Goal: Task Accomplishment & Management: Manage account settings

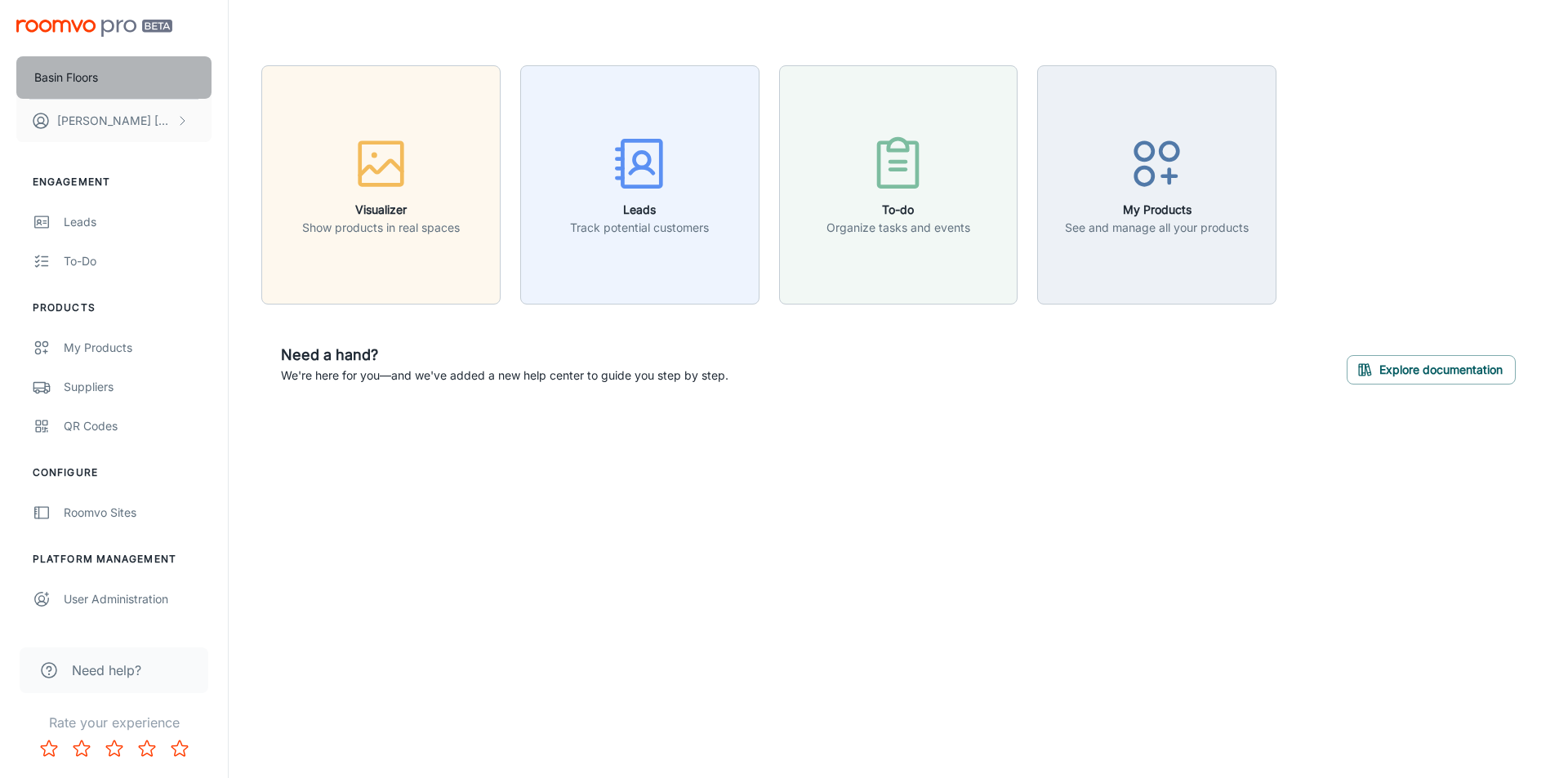
click at [175, 74] on button "Basin Floors" at bounding box center [113, 77] width 195 height 43
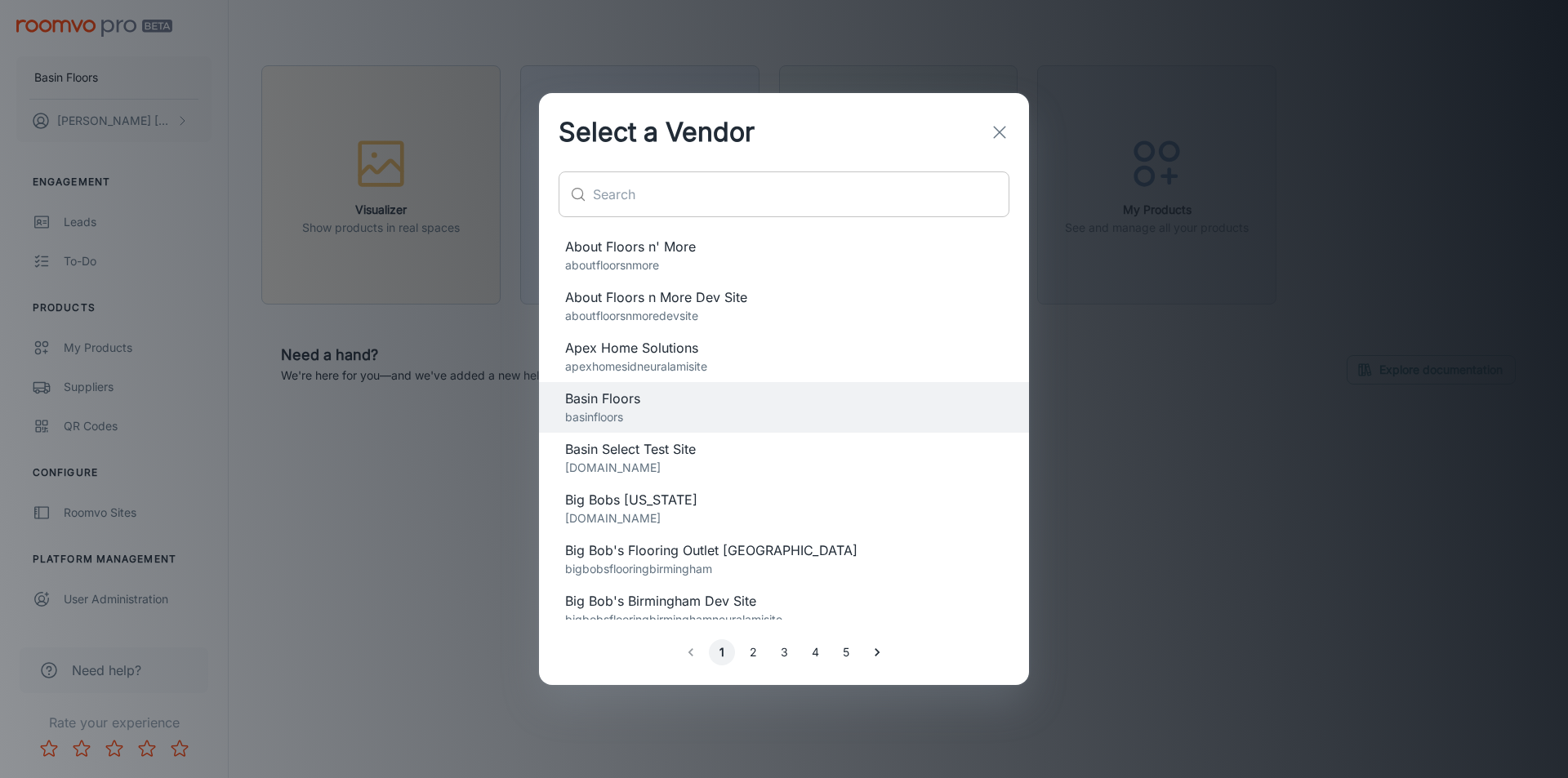
click at [724, 188] on input "text" at bounding box center [801, 194] width 416 height 46
click at [588, 357] on div "Apex Home Solutions apexhomesidneuralamisite" at bounding box center [784, 358] width 437 height 38
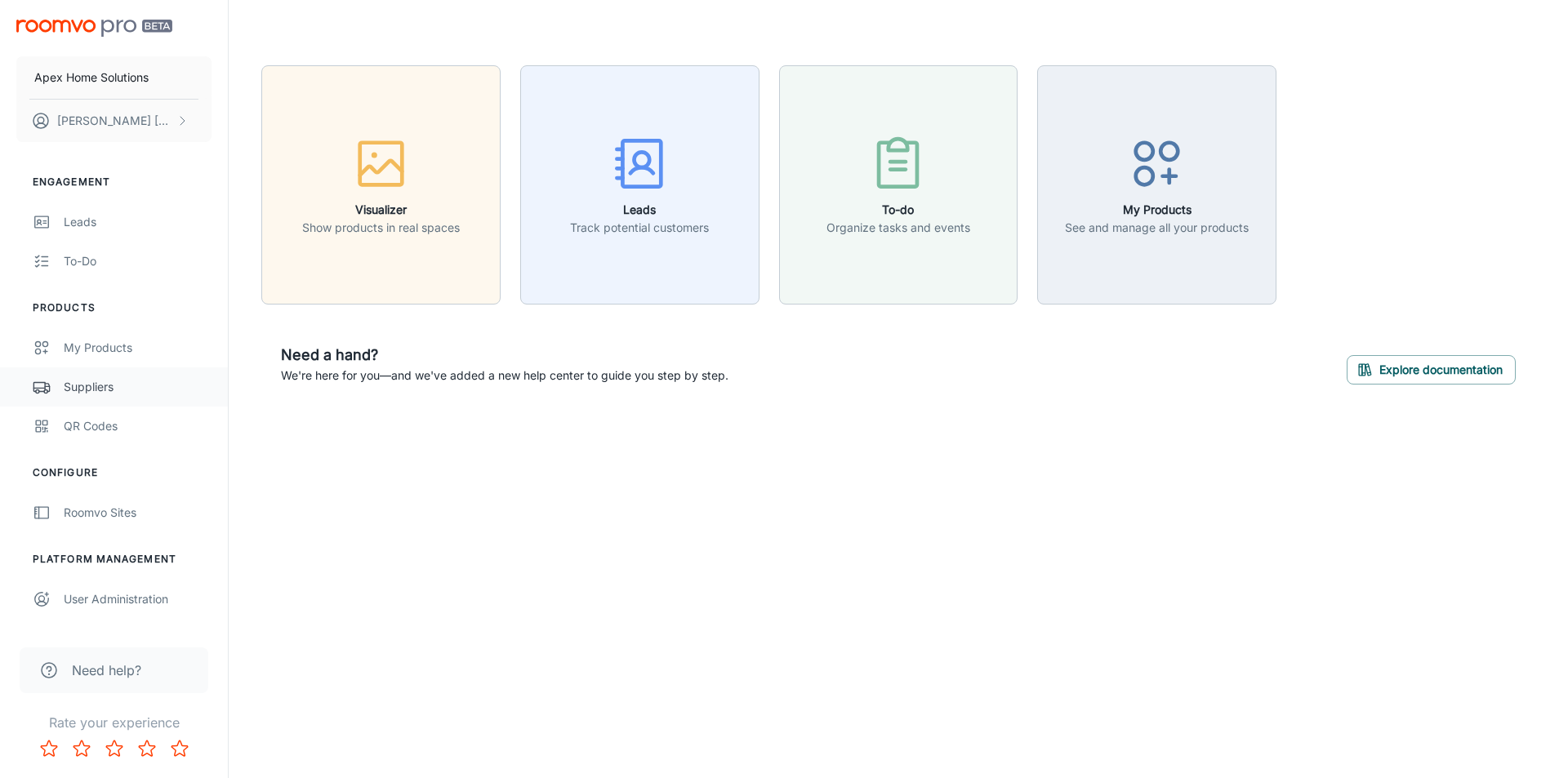
click at [69, 395] on div "Suppliers" at bounding box center [137, 387] width 147 height 18
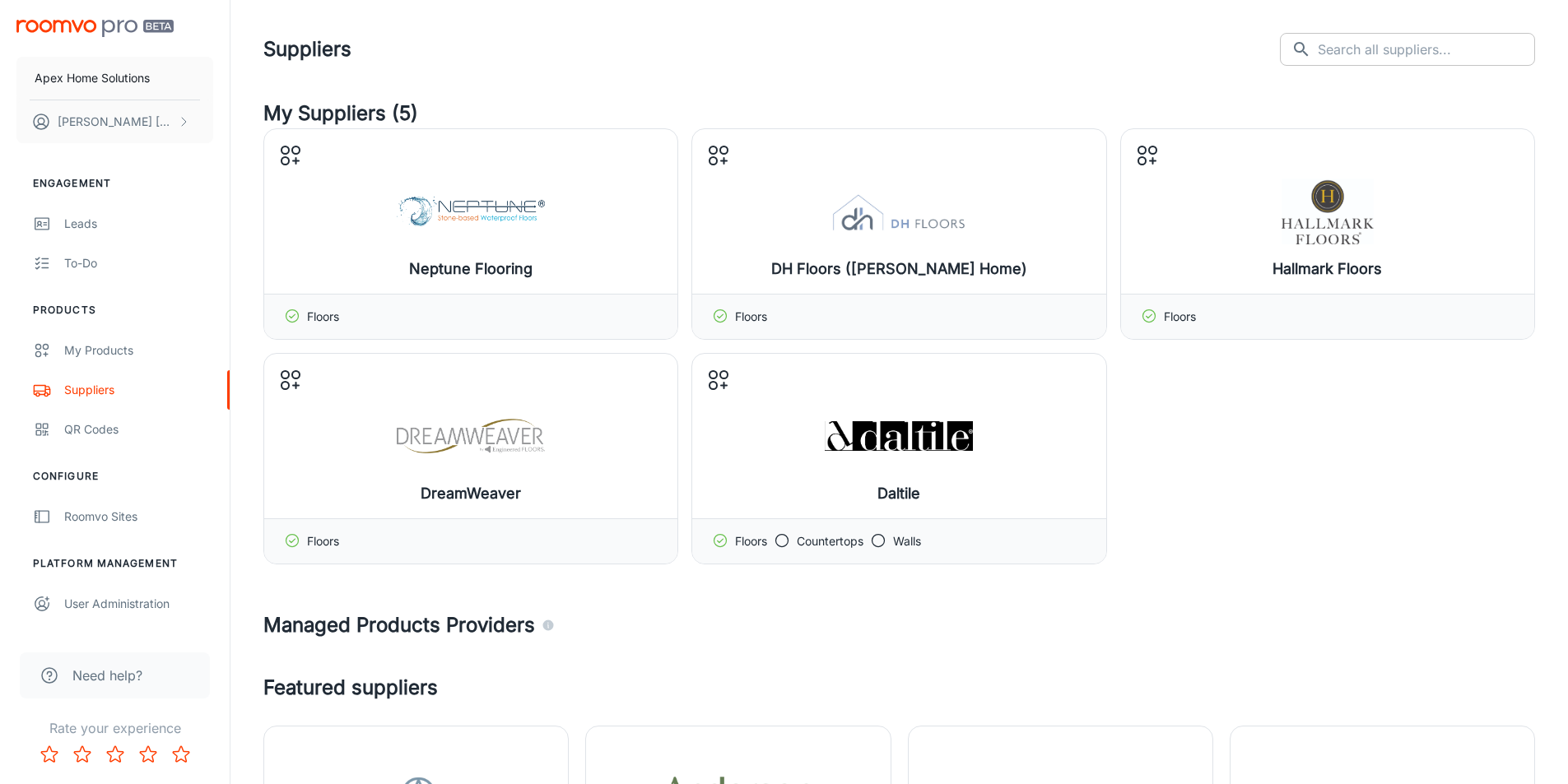
click at [1412, 47] on input "text" at bounding box center [1426, 49] width 218 height 33
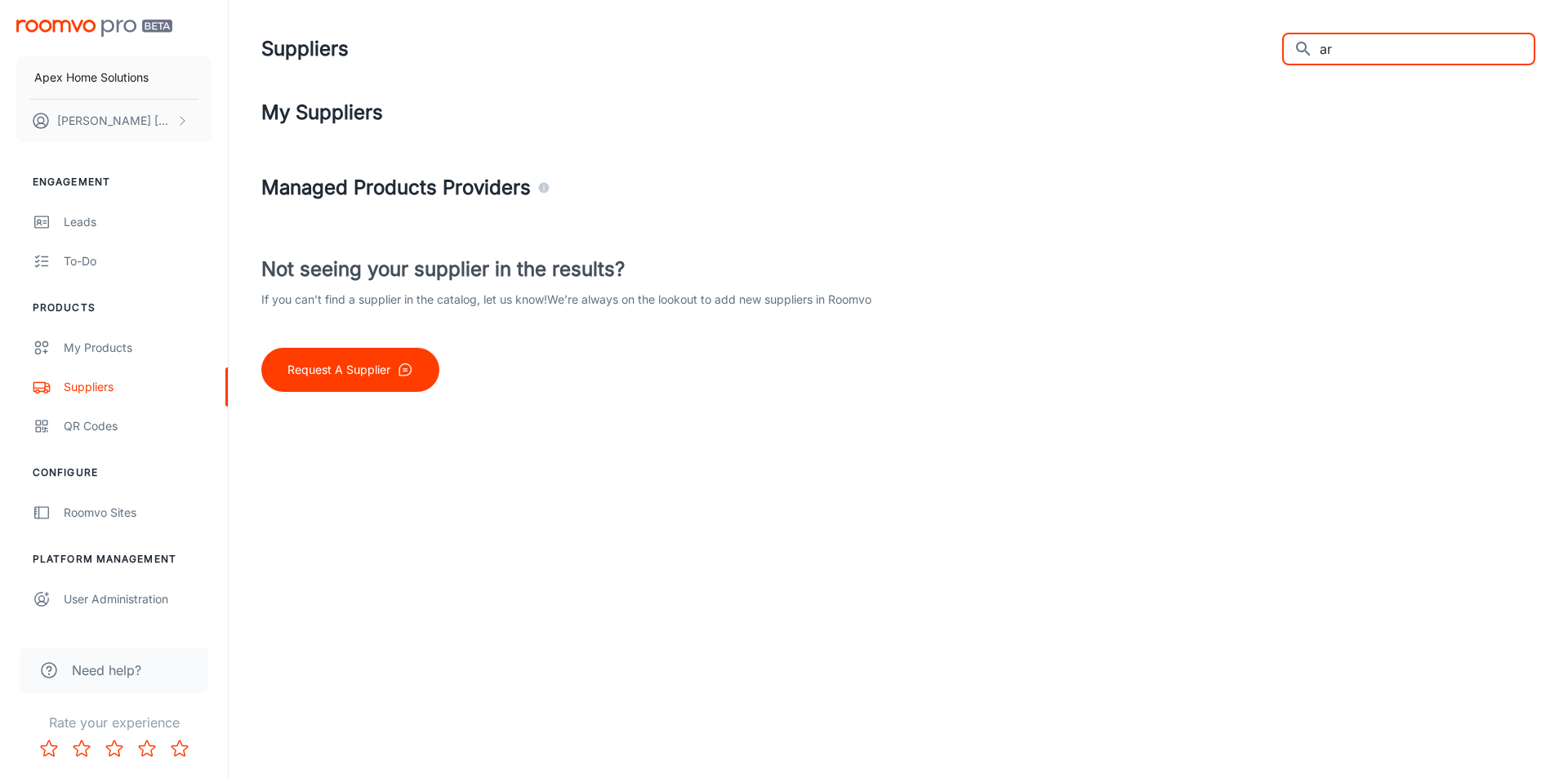
type input "a"
type input "D"
type input "T"
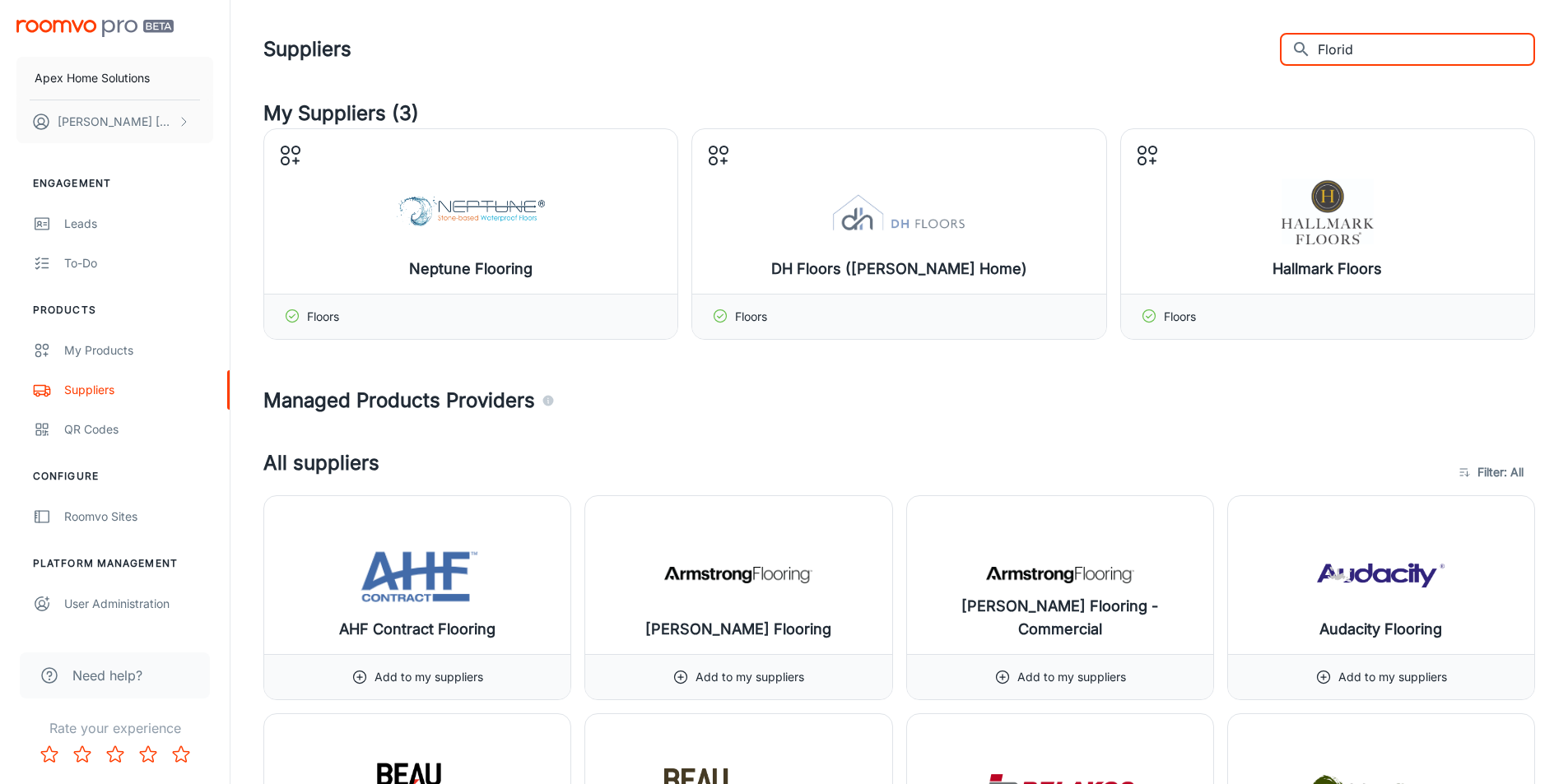
type input "[US_STATE]"
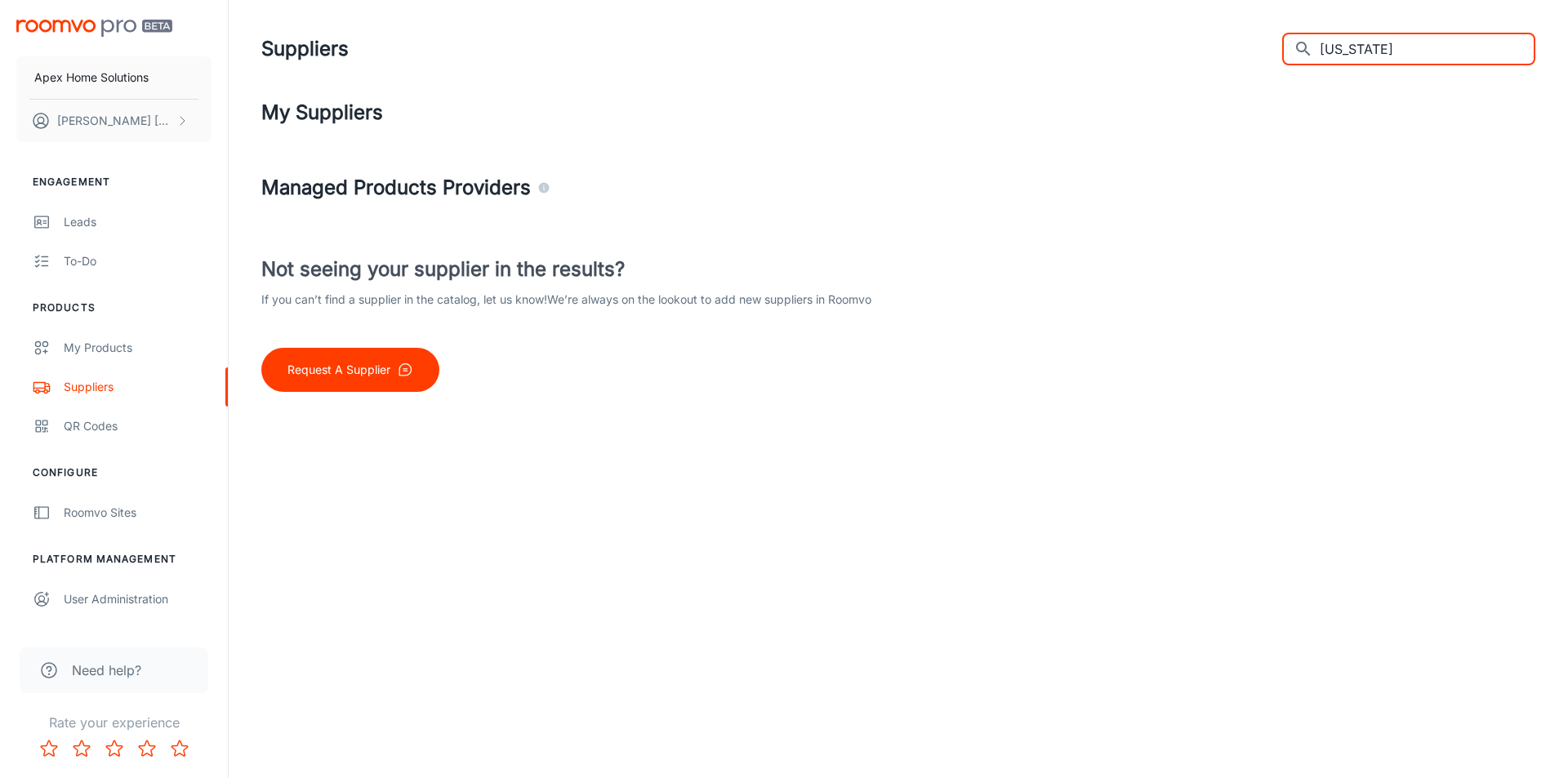
click at [1375, 44] on input "[US_STATE]" at bounding box center [1427, 49] width 216 height 32
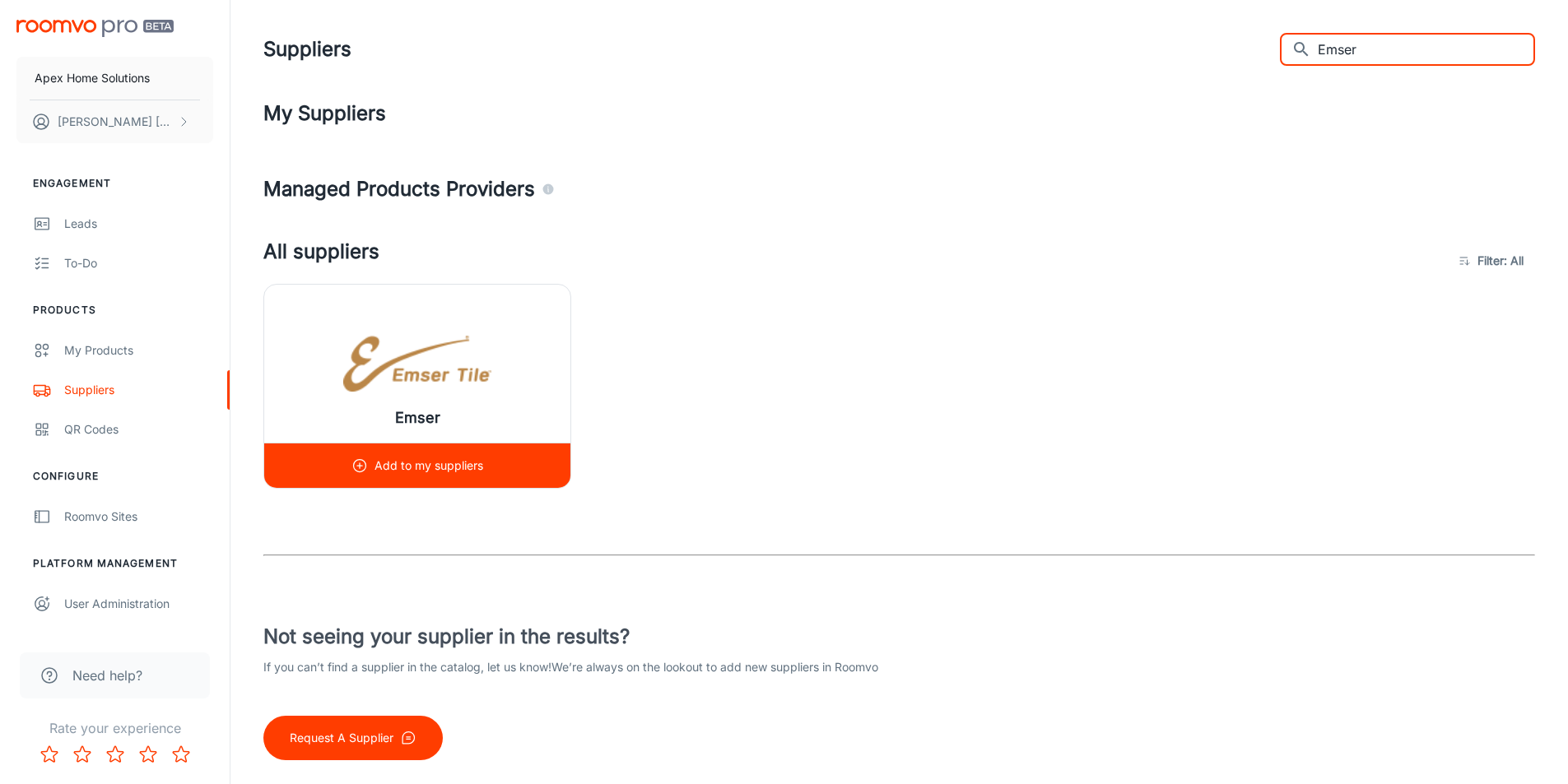
click at [374, 393] on img at bounding box center [417, 363] width 149 height 66
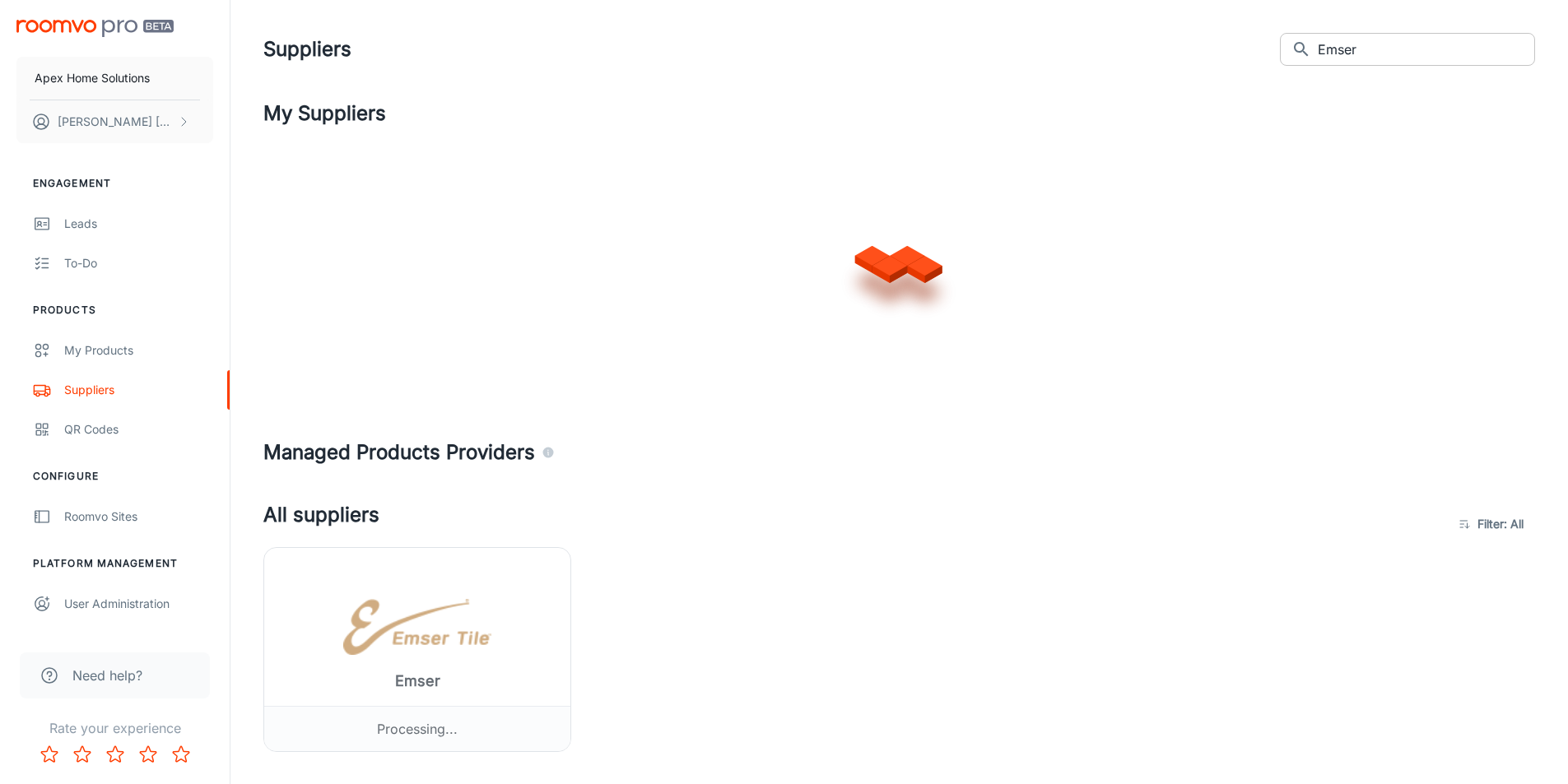
click at [1383, 57] on input "Emser" at bounding box center [1426, 49] width 218 height 33
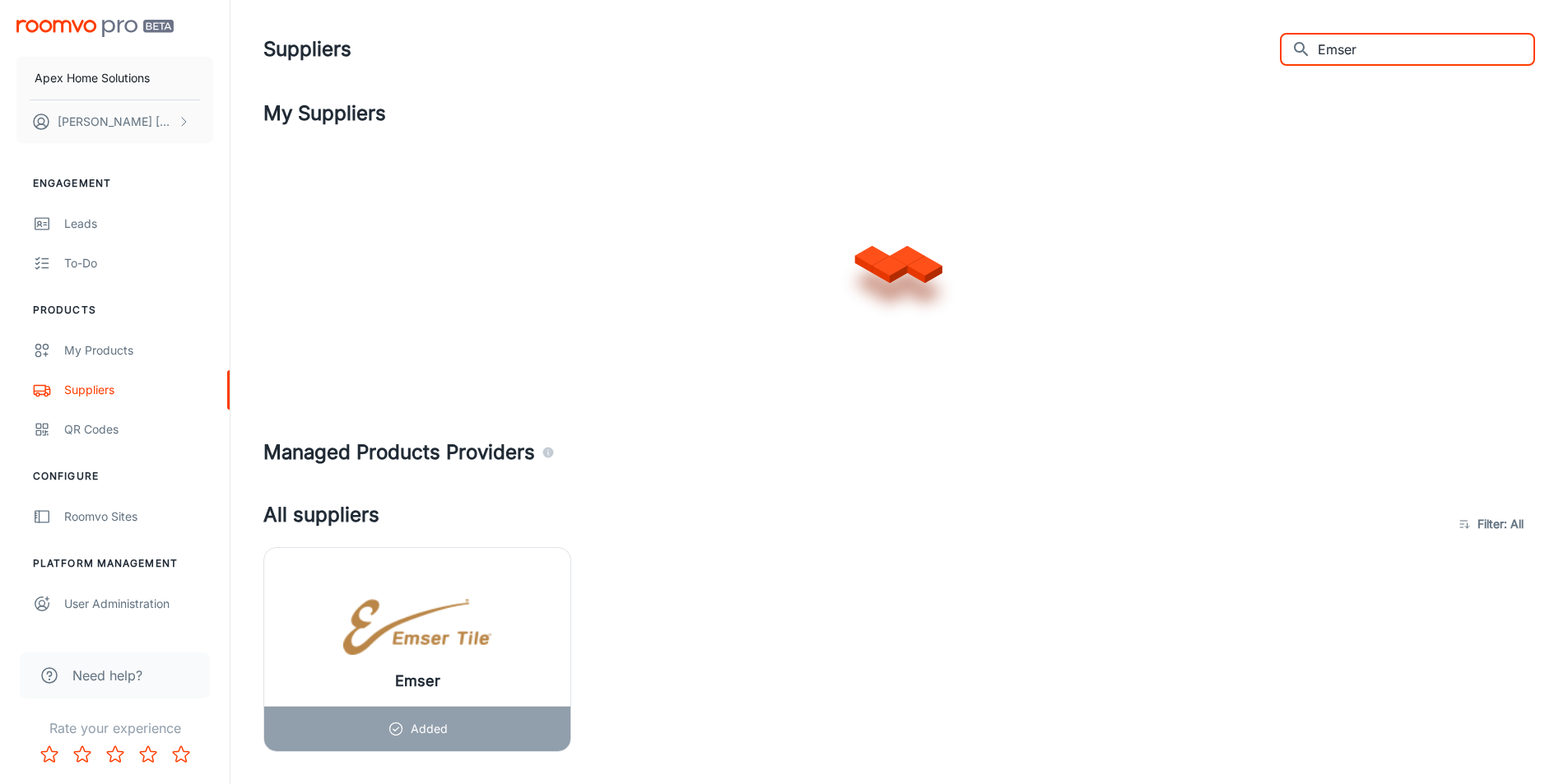
click at [1383, 57] on input "Emser" at bounding box center [1426, 49] width 218 height 33
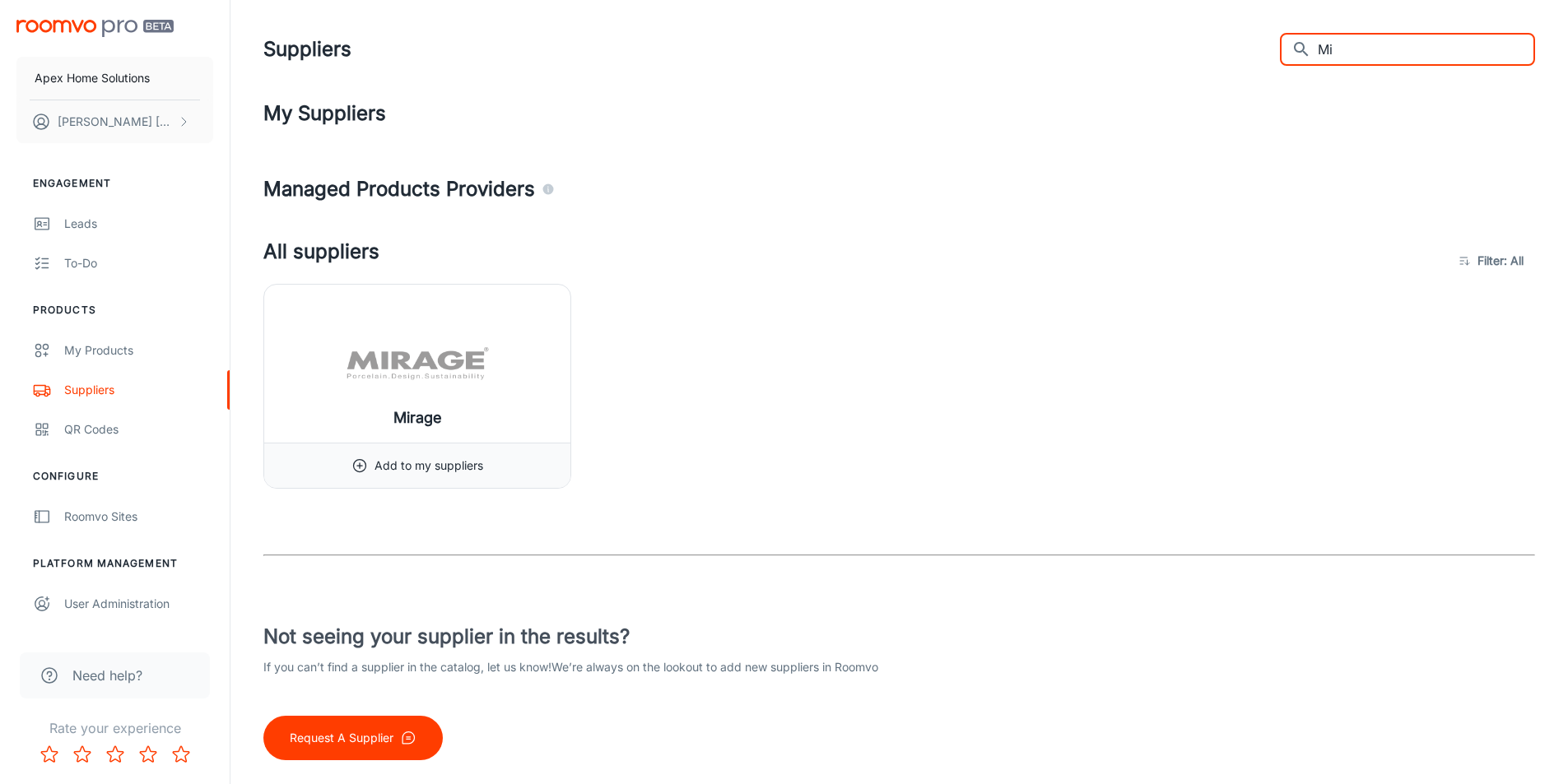
type input "M"
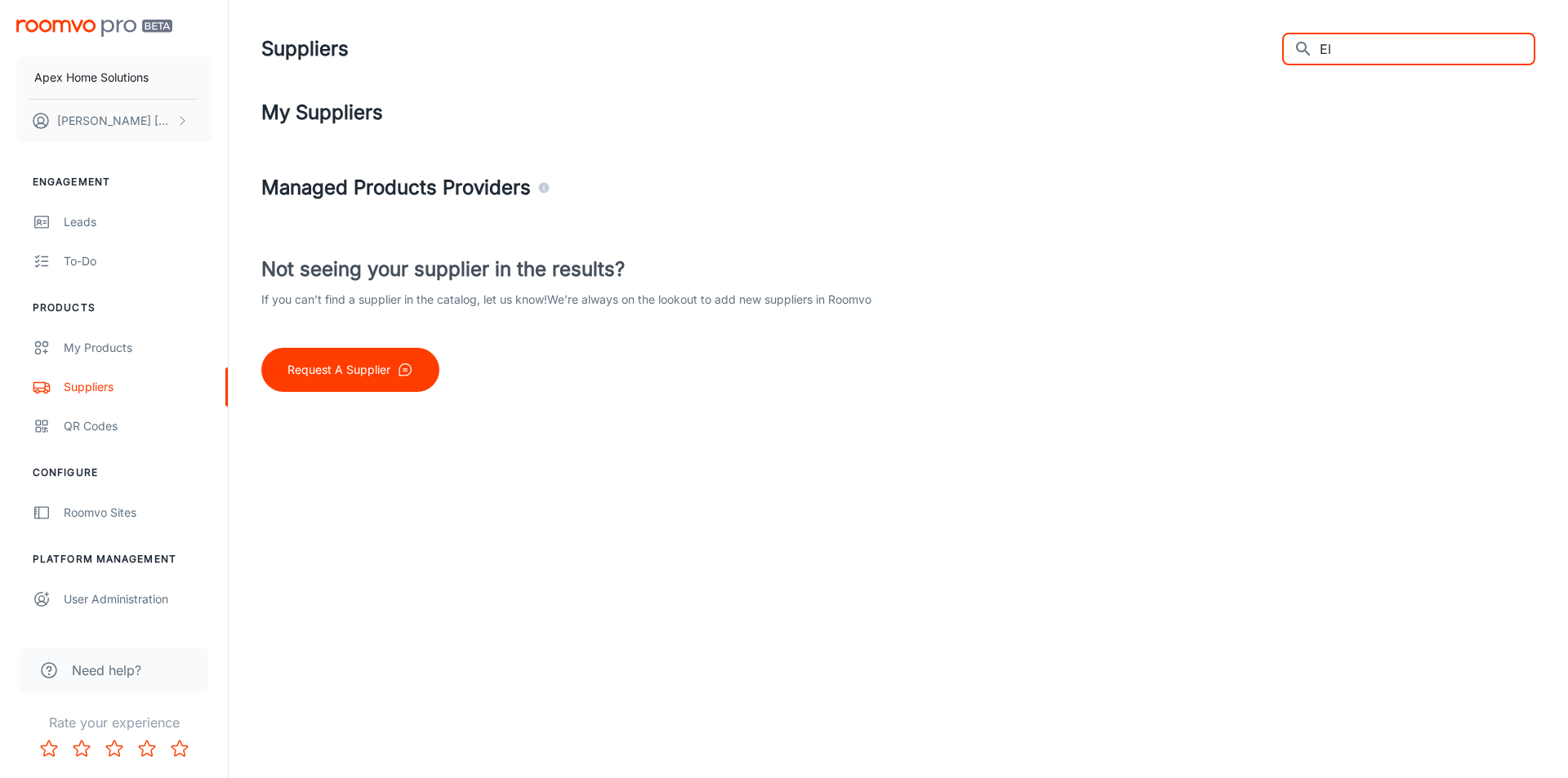
type input "E"
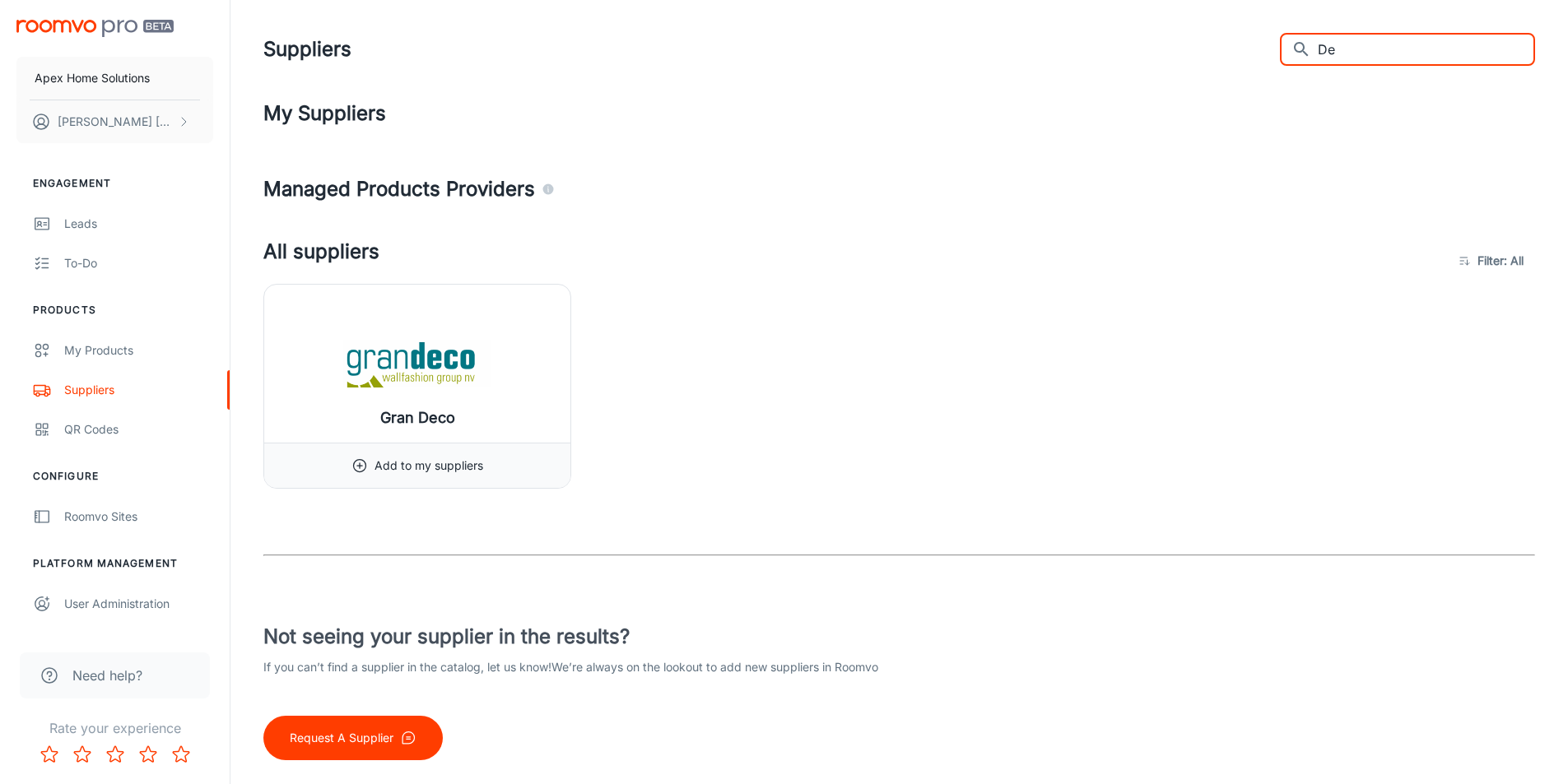
type input "D"
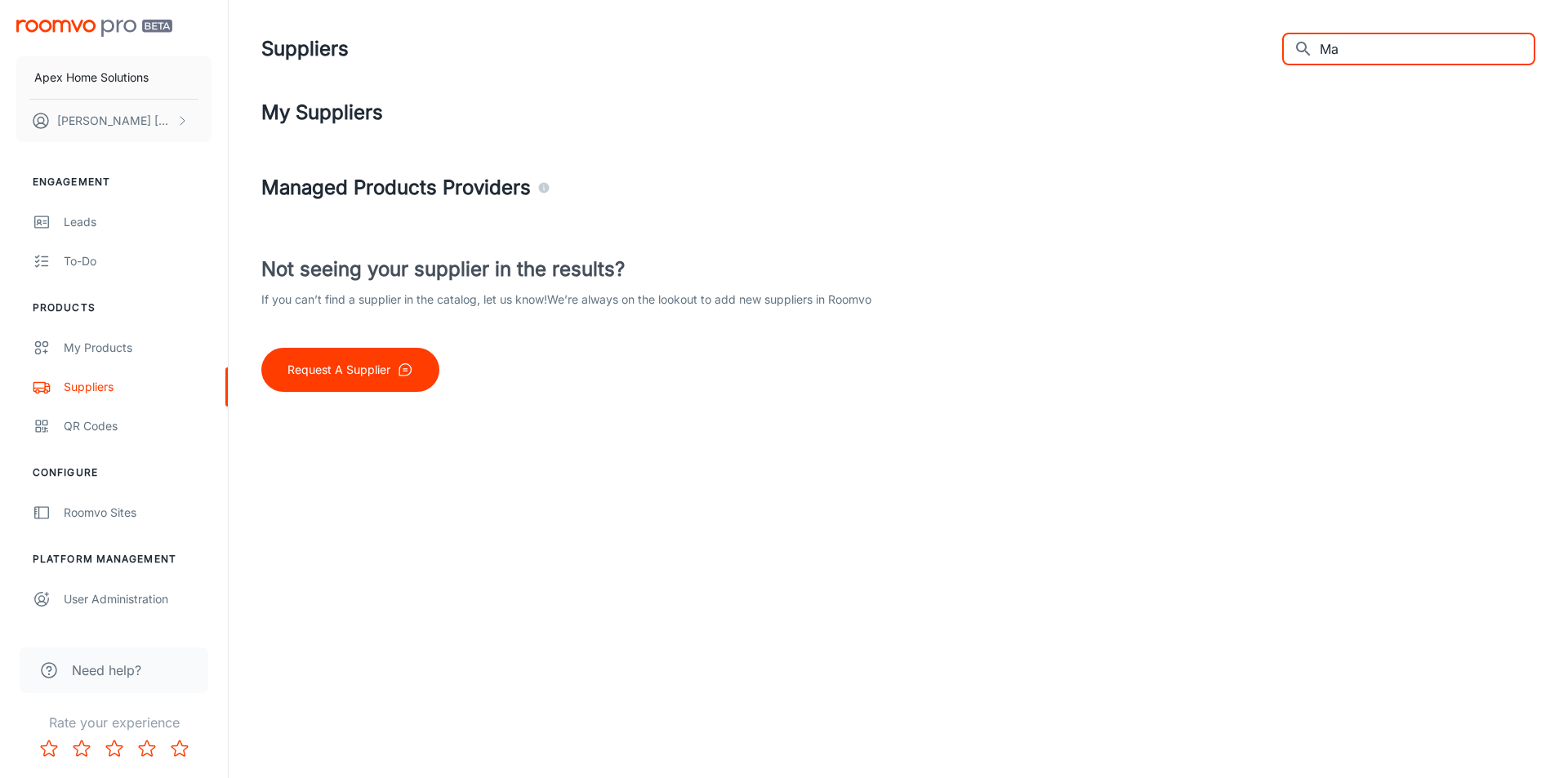
type input "M"
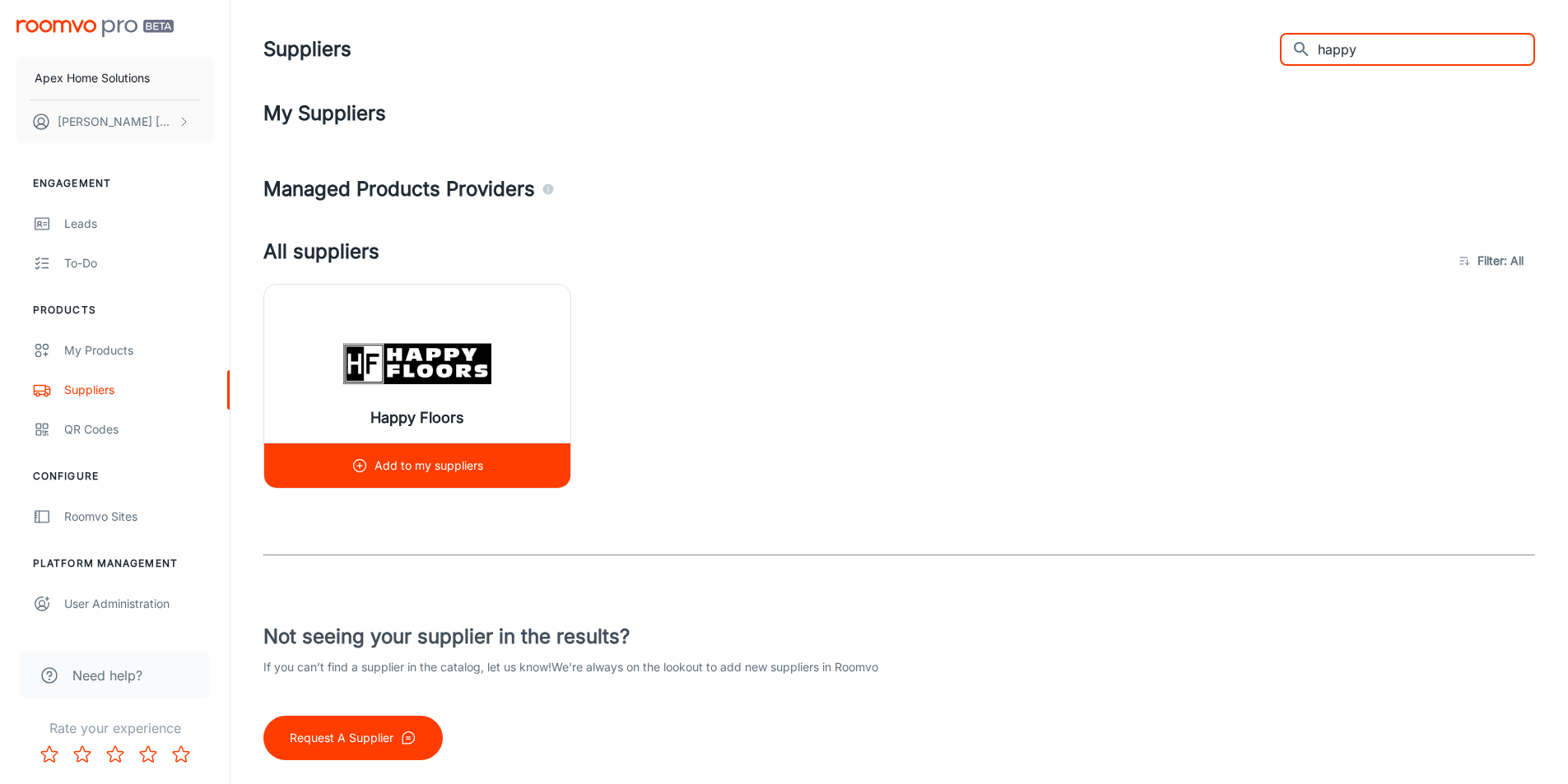
type input "happy"
click at [496, 311] on div "Happy Floors" at bounding box center [417, 363] width 306 height 158
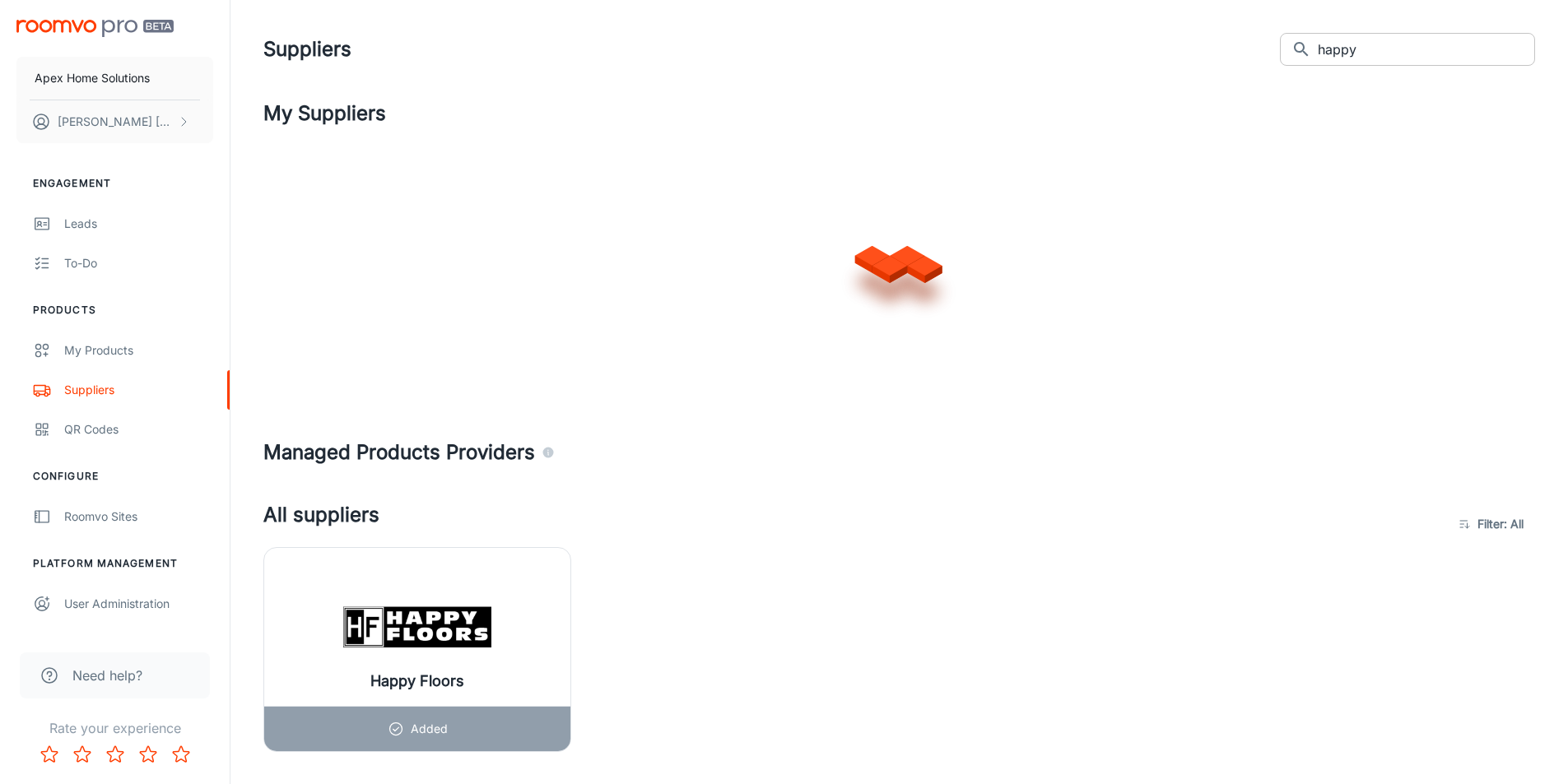
click at [1405, 54] on input "happy" at bounding box center [1426, 49] width 218 height 33
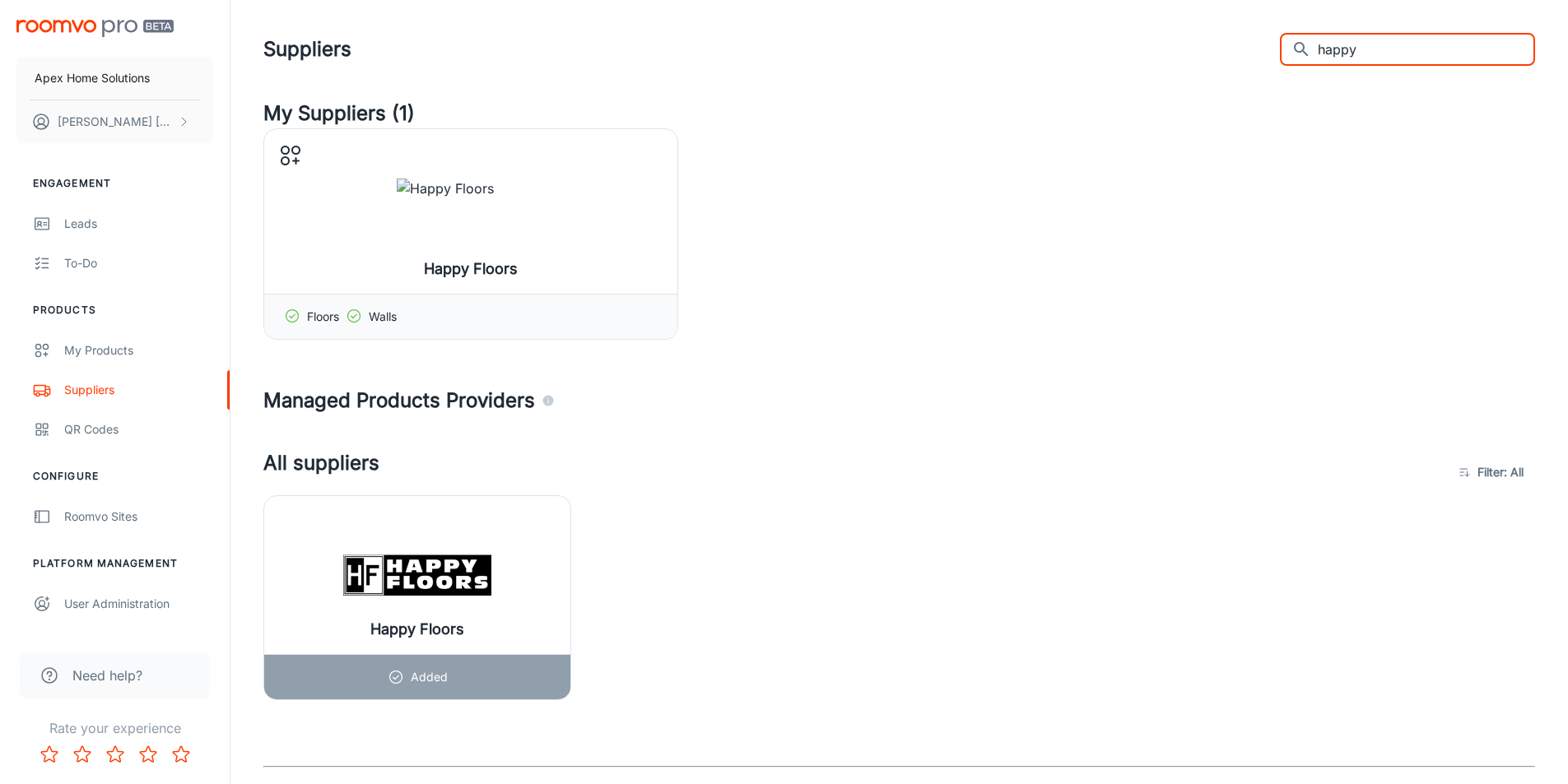
click at [1404, 51] on input "happy" at bounding box center [1426, 49] width 218 height 33
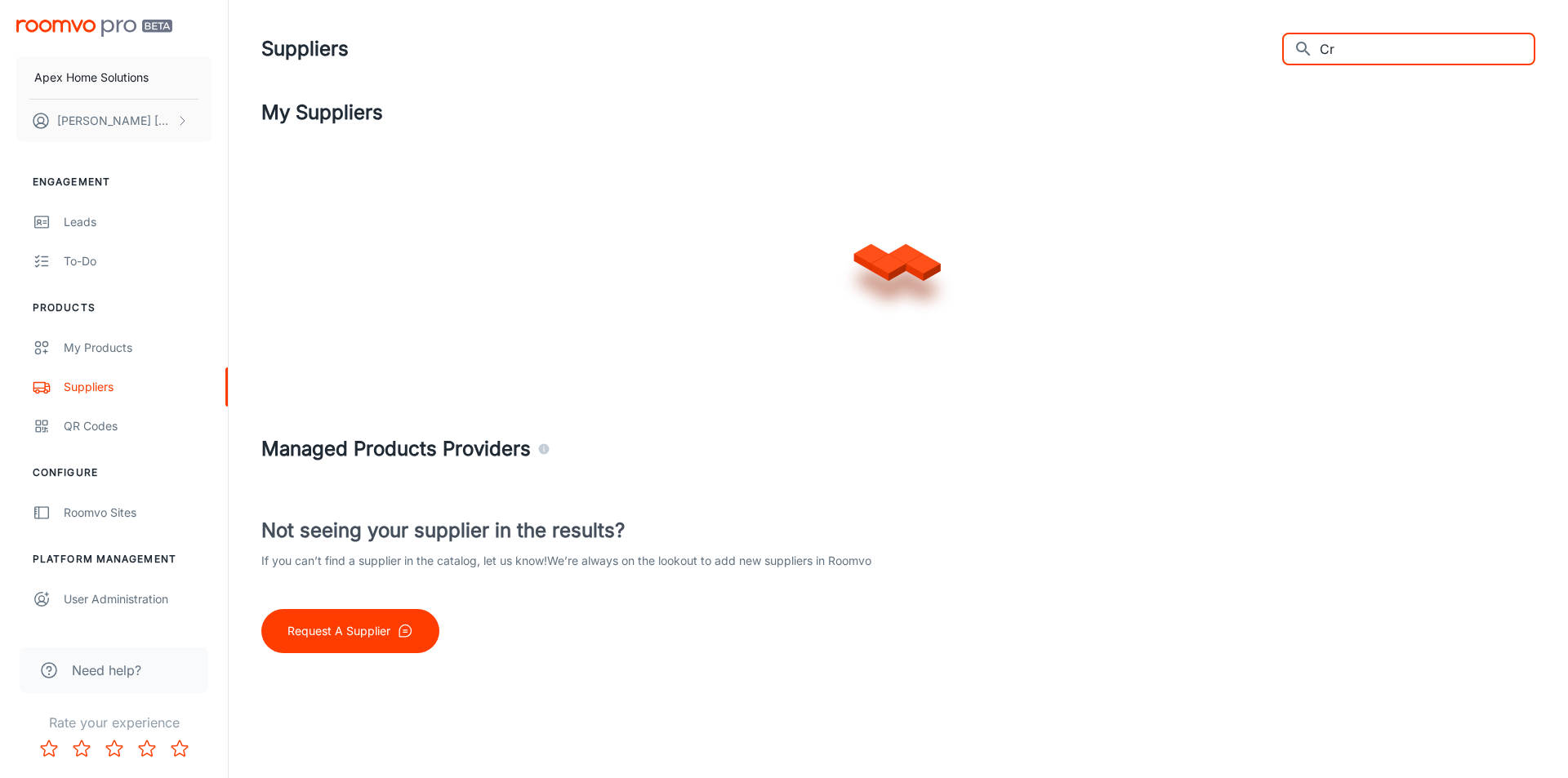
type input "C"
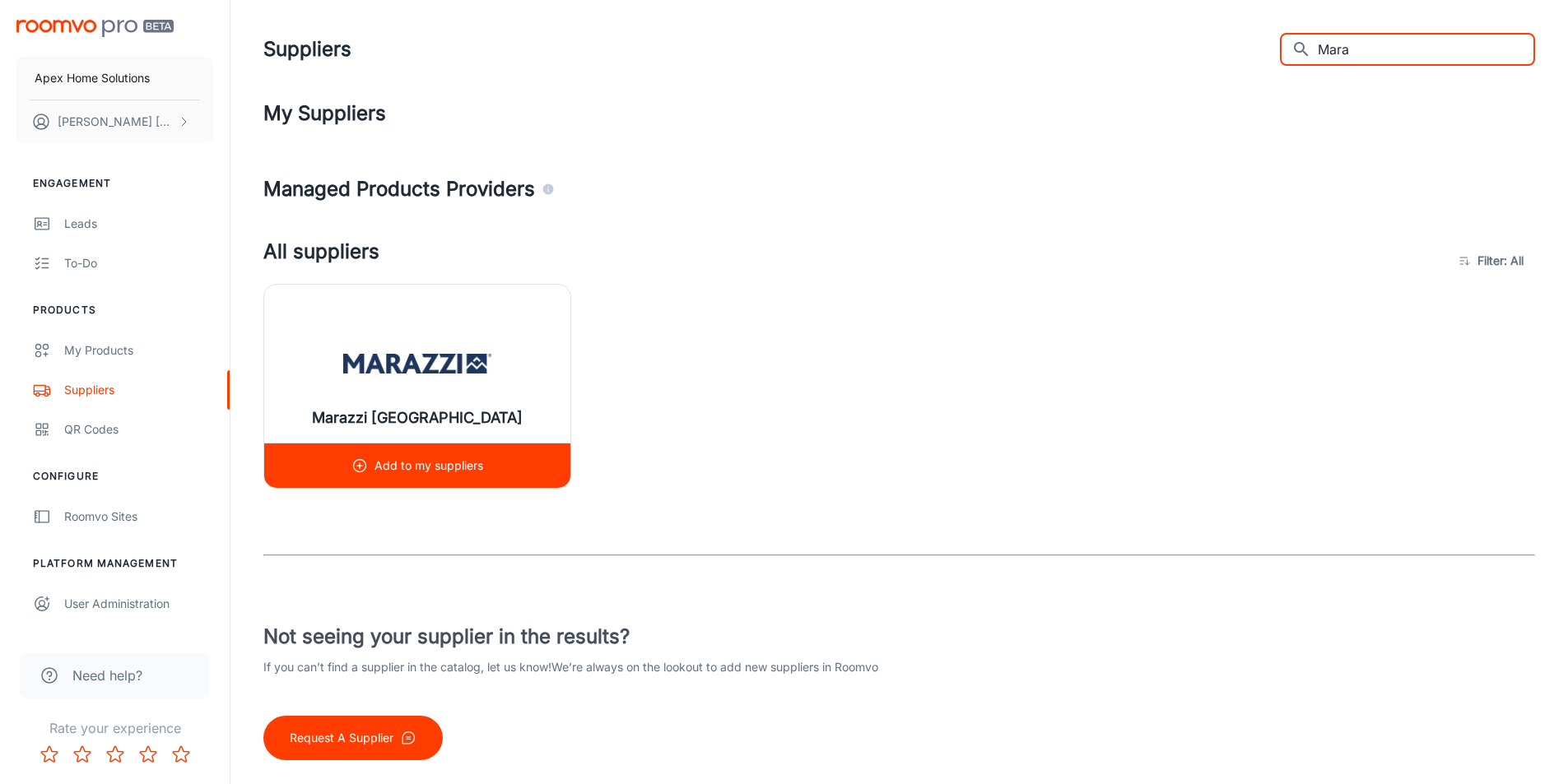
click at [438, 359] on img at bounding box center [417, 363] width 149 height 66
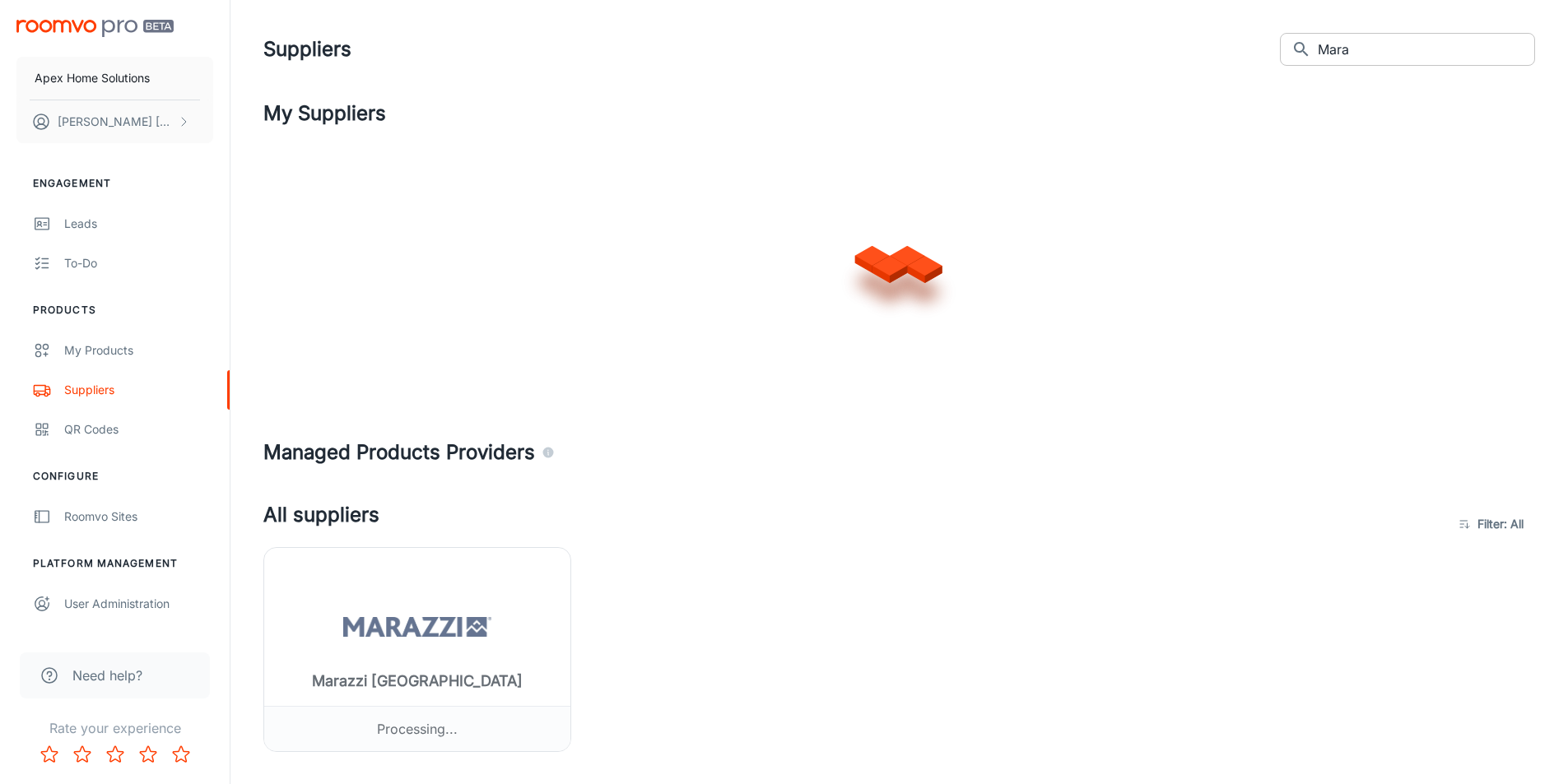
click at [1386, 43] on input "Mara" at bounding box center [1426, 49] width 218 height 33
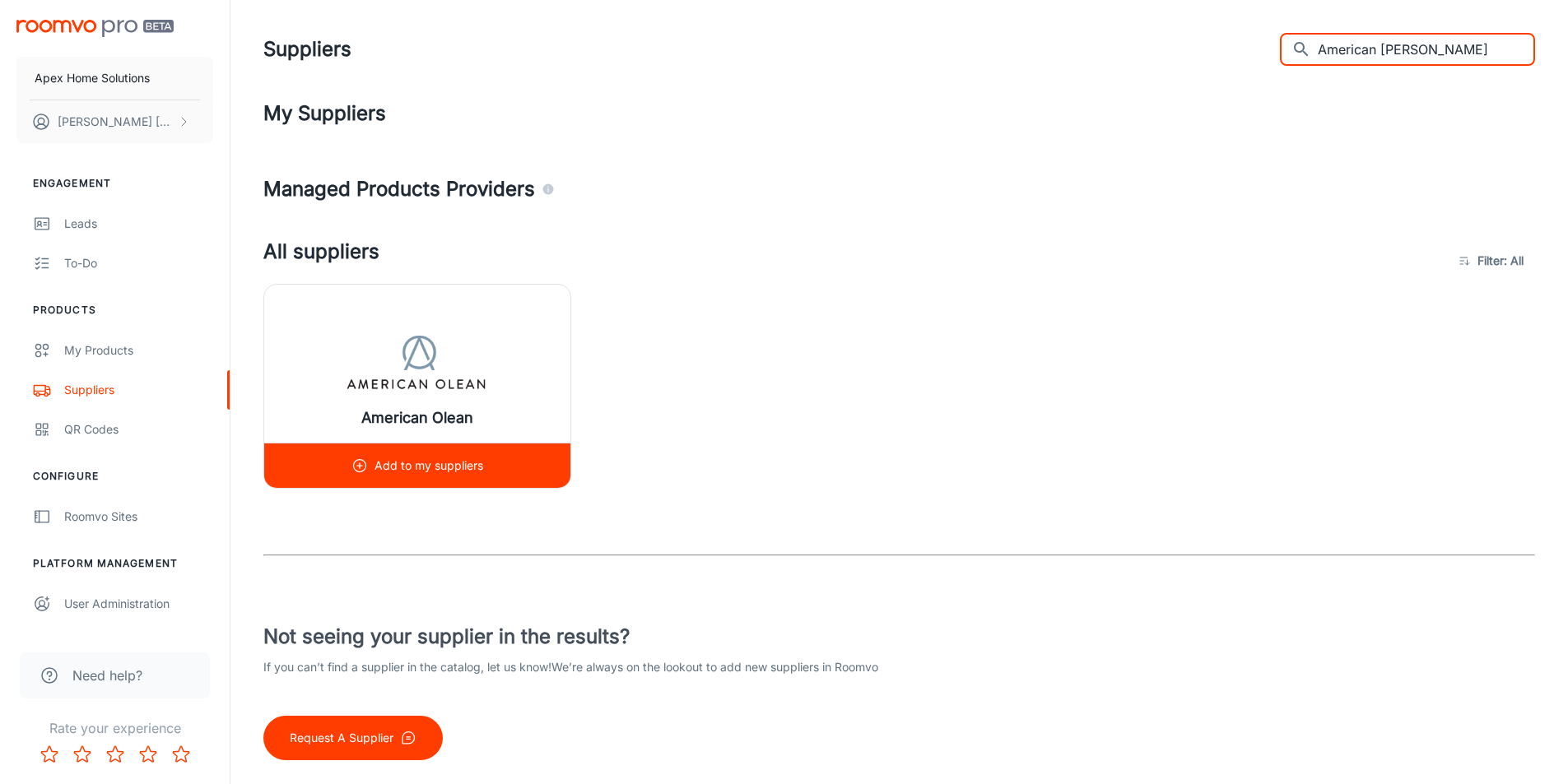
type input "American [PERSON_NAME]"
click at [471, 335] on img at bounding box center [417, 363] width 149 height 66
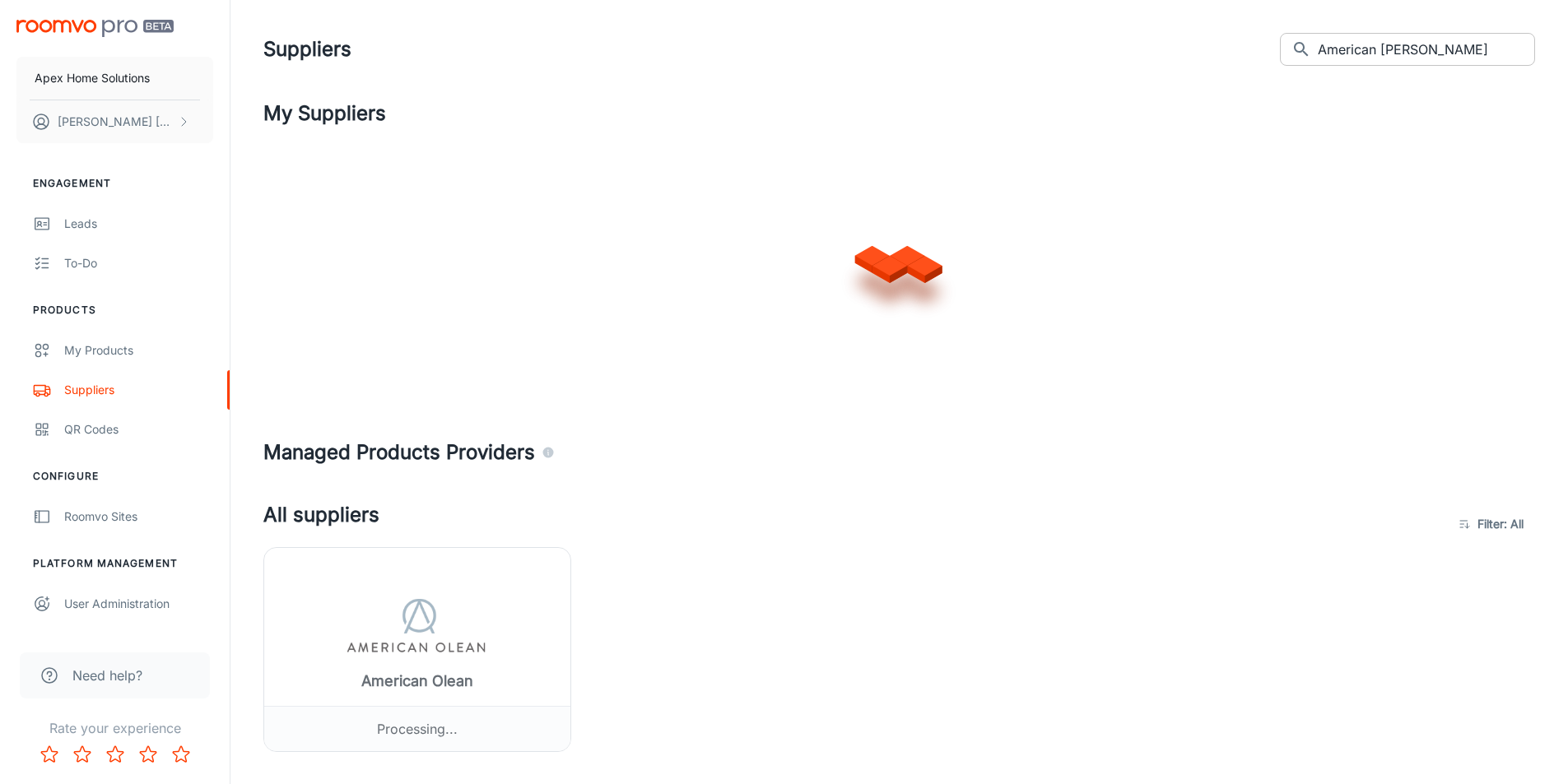
click at [1431, 38] on input "American [PERSON_NAME]" at bounding box center [1426, 49] width 218 height 33
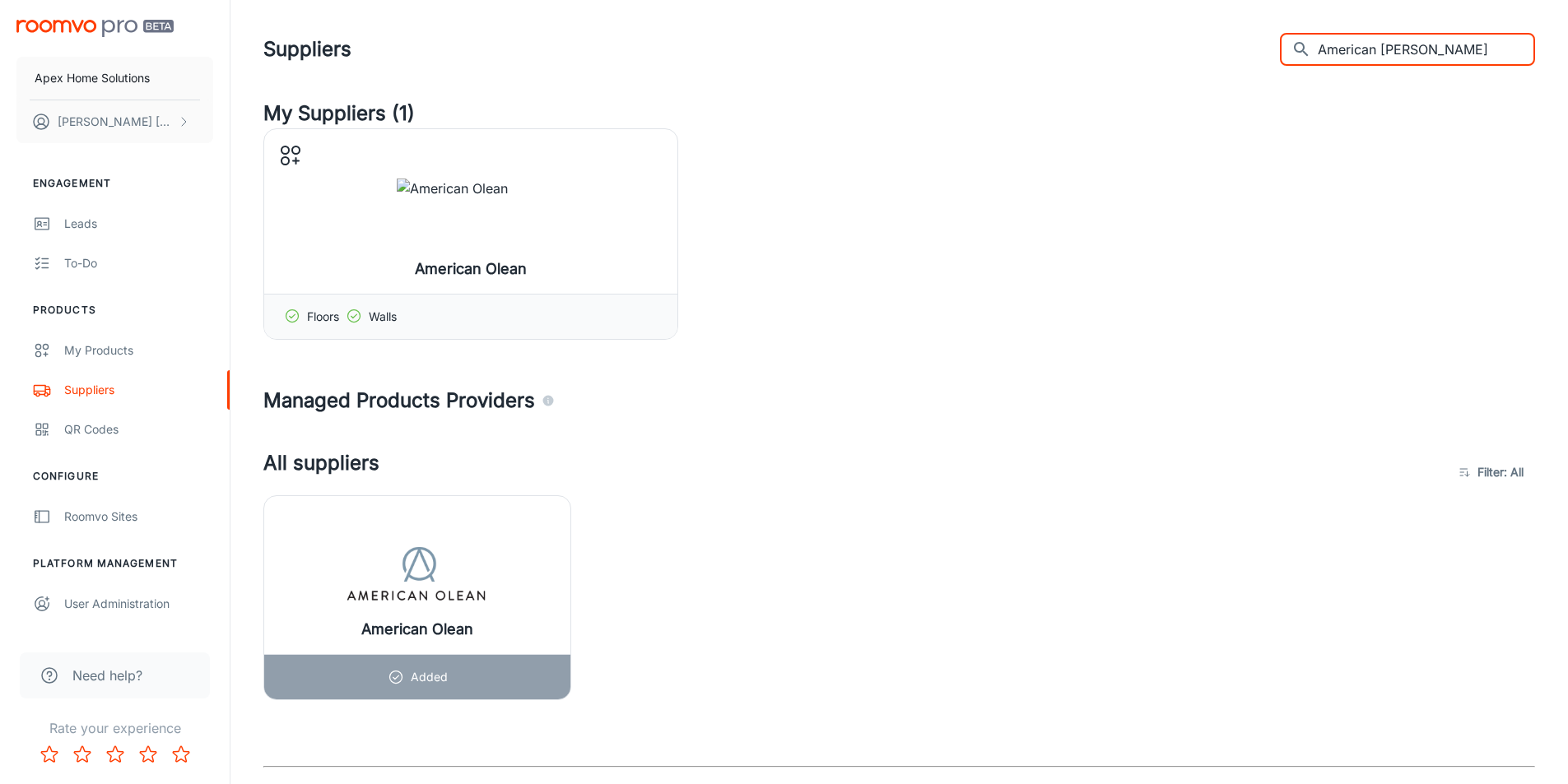
click at [1431, 38] on input "American [PERSON_NAME]" at bounding box center [1426, 49] width 218 height 33
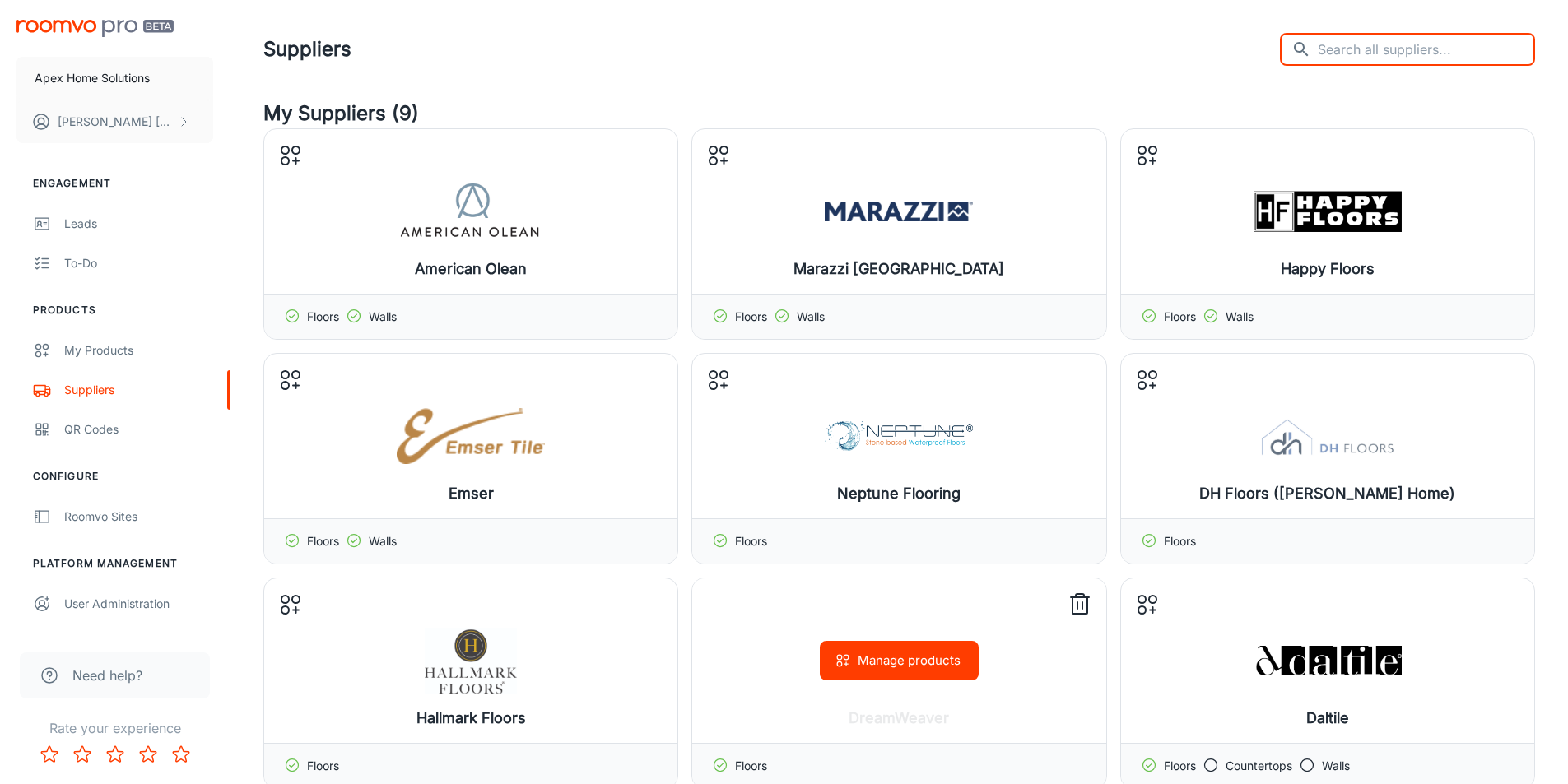
click at [871, 659] on button "Manage products" at bounding box center [899, 660] width 159 height 39
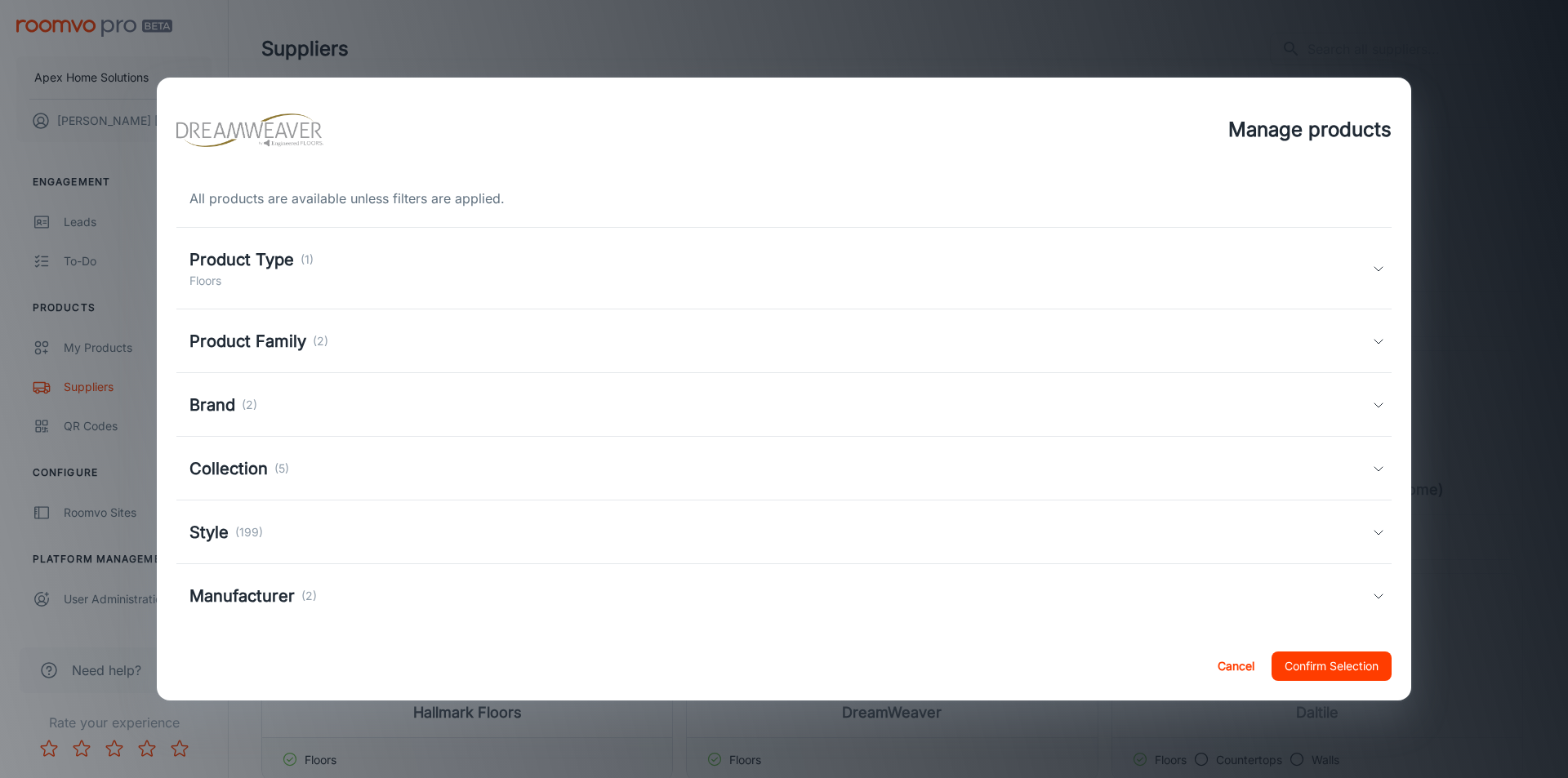
click at [278, 264] on h5 "Product Type" at bounding box center [242, 260] width 105 height 25
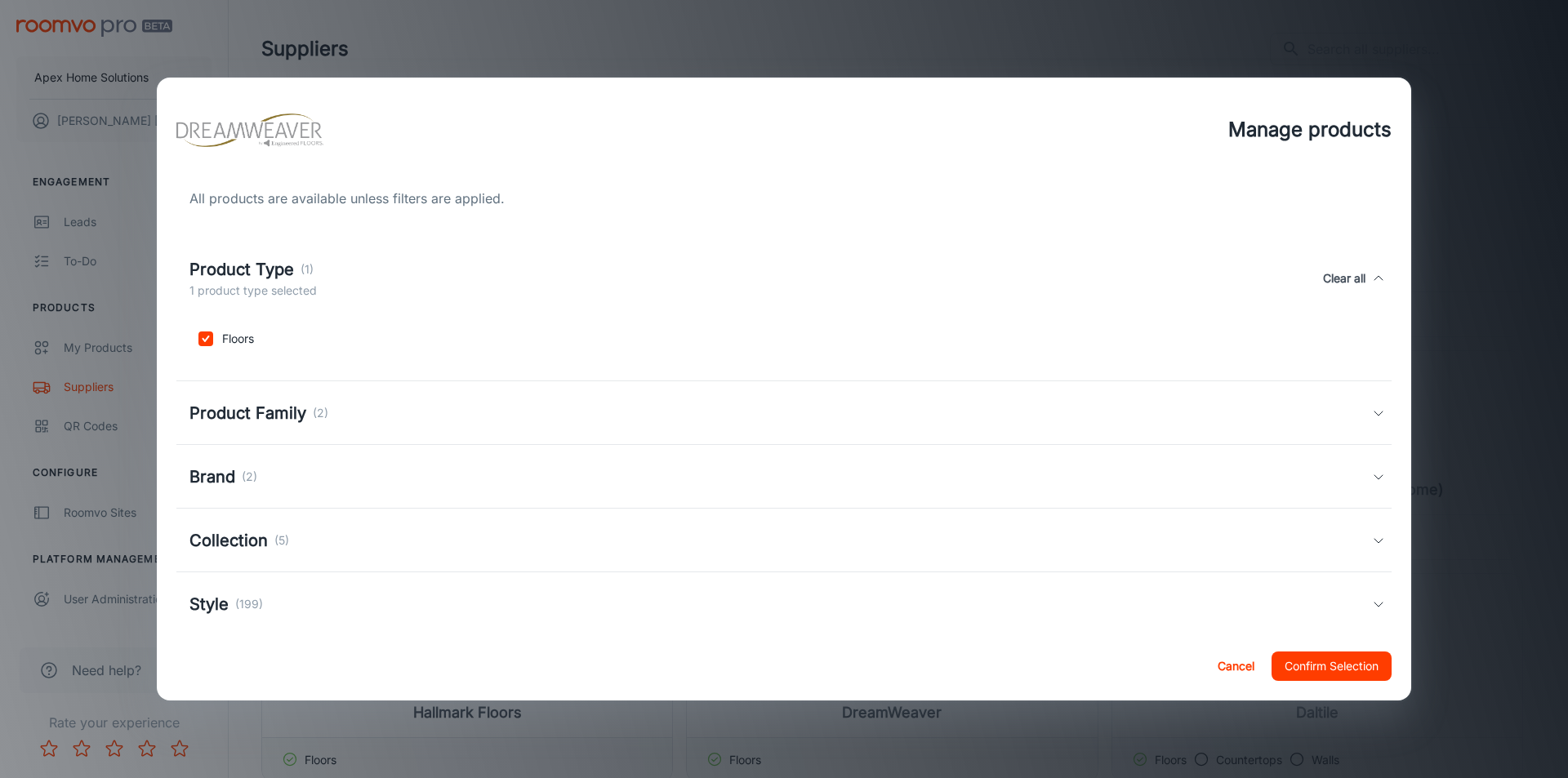
click at [278, 264] on h5 "Product Type" at bounding box center [242, 269] width 105 height 25
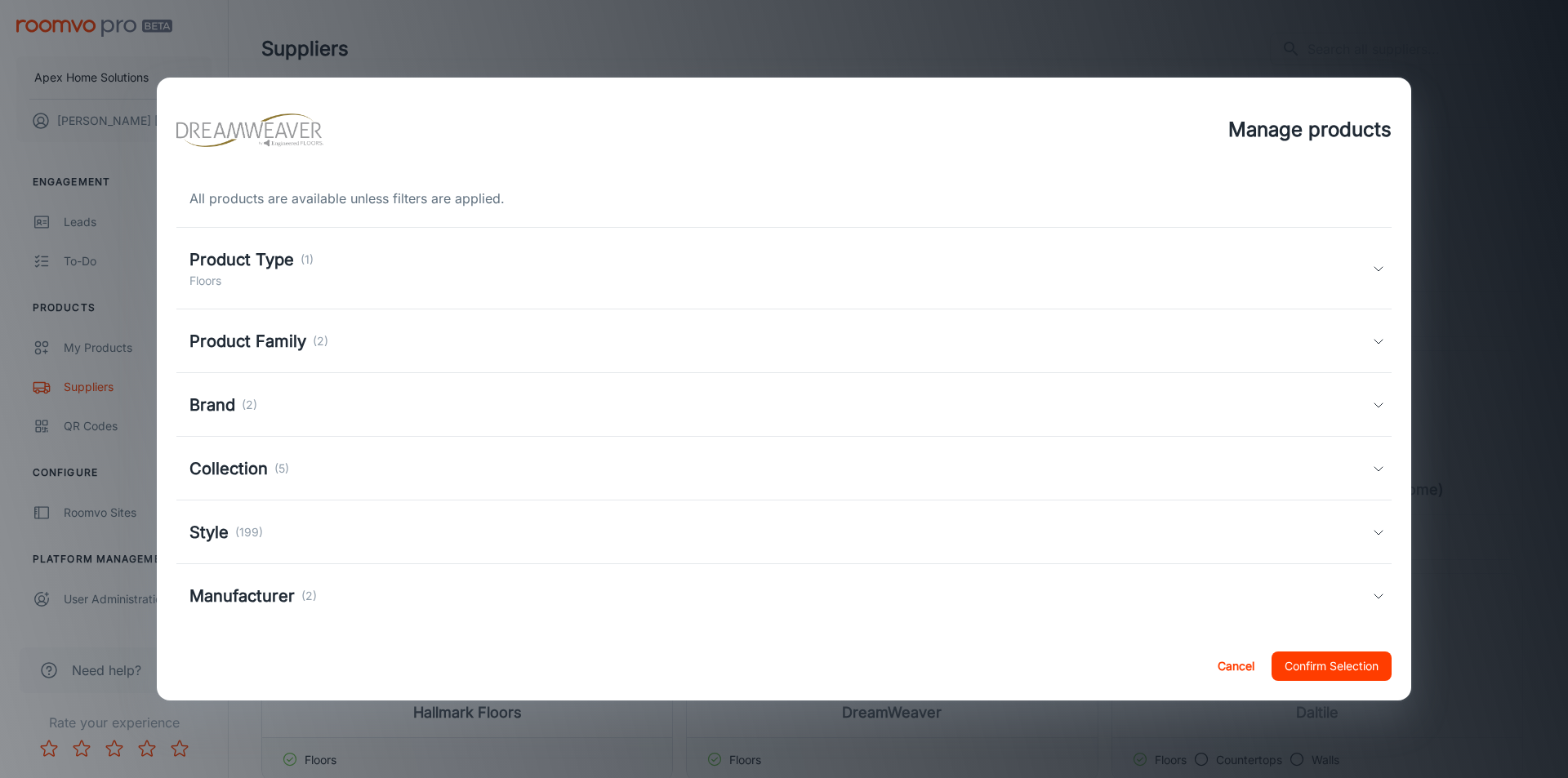
click at [290, 339] on h5 "Product Family" at bounding box center [247, 341] width 117 height 25
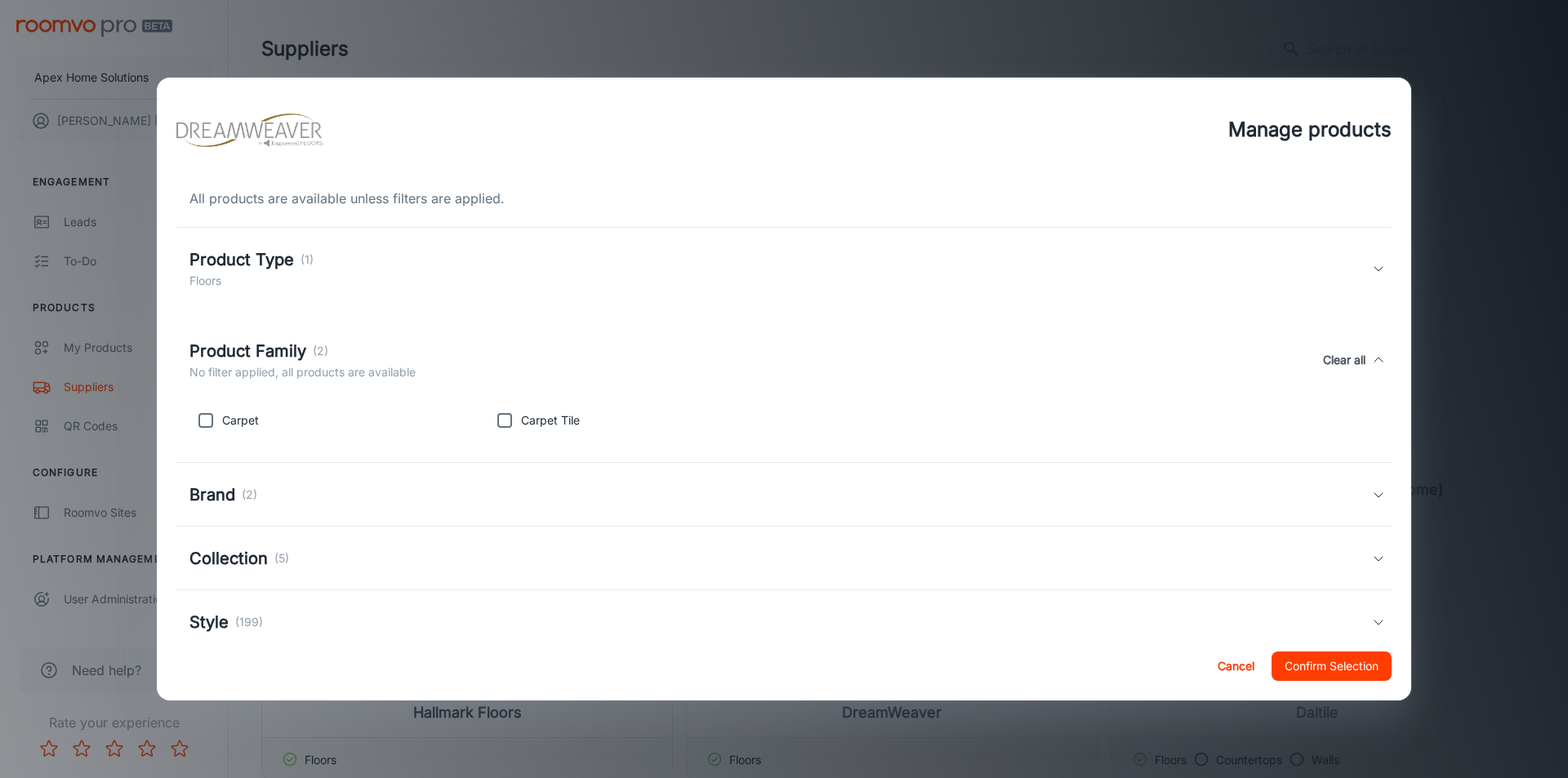
click at [290, 339] on h5 "Product Family" at bounding box center [247, 351] width 117 height 25
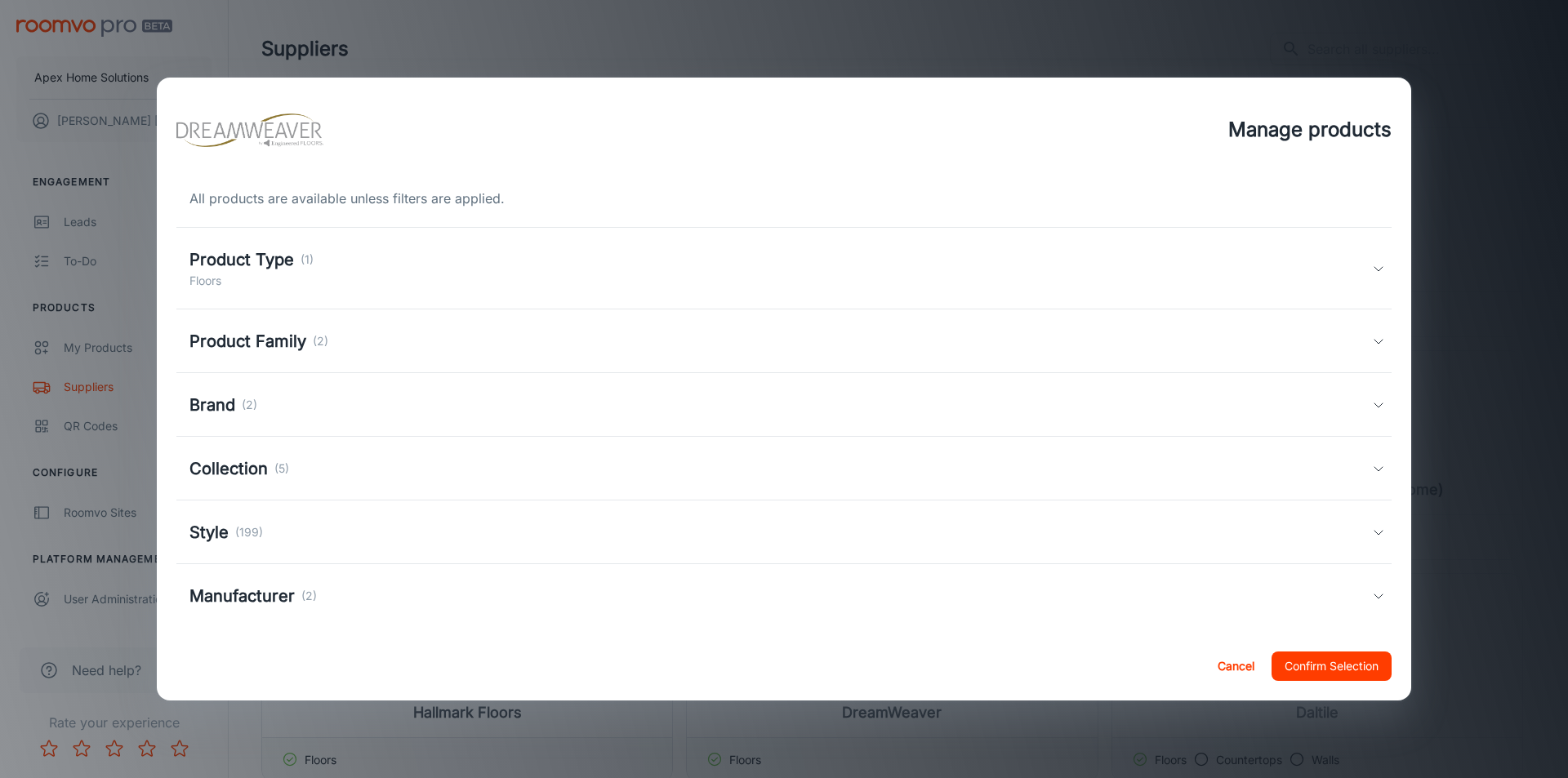
click at [291, 399] on div "Brand (2)" at bounding box center [780, 405] width 1182 height 25
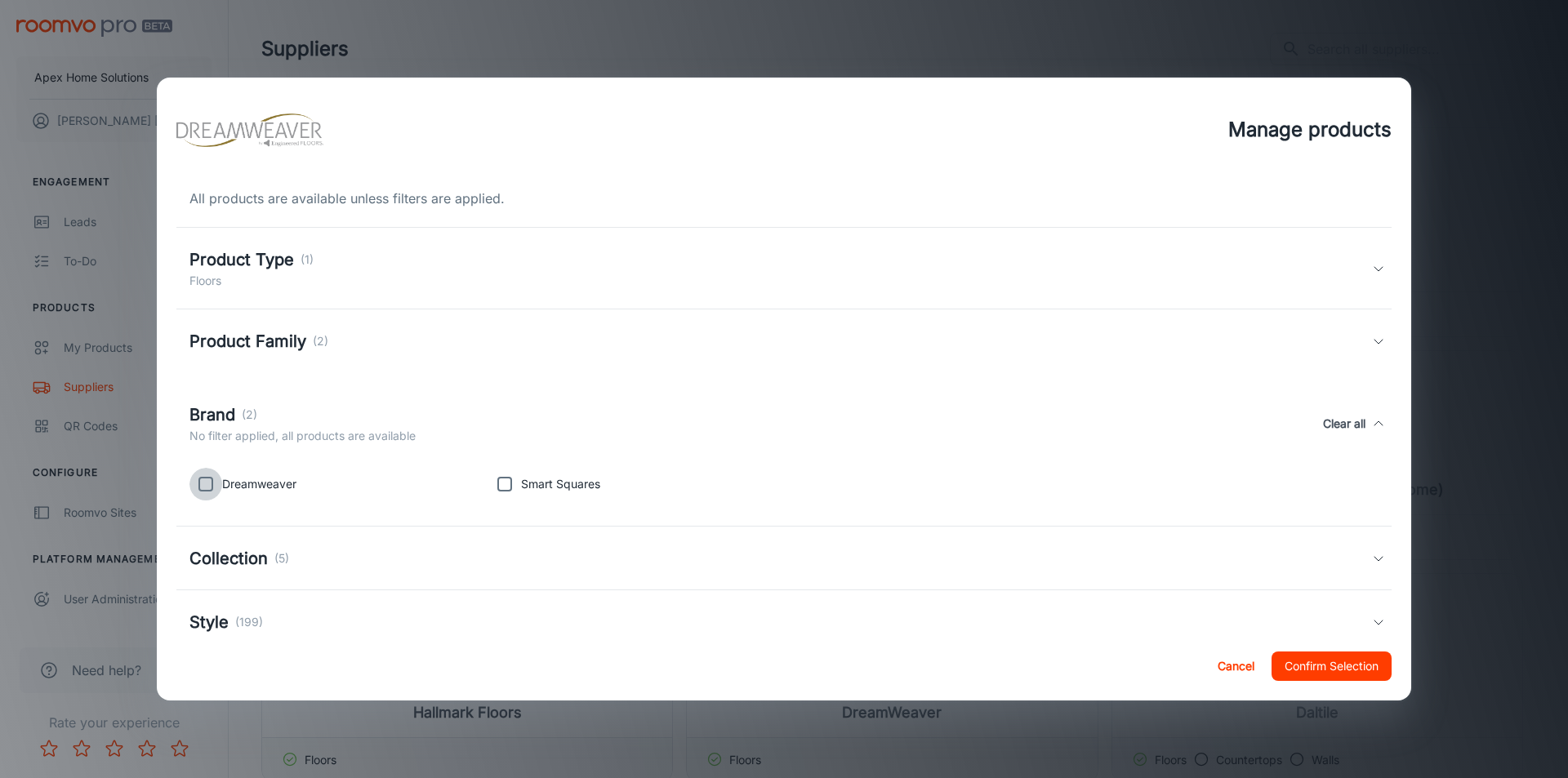
click at [205, 477] on input "checkbox" at bounding box center [205, 484] width 32 height 32
checkbox input "true"
click at [1341, 668] on button "Confirm Selection" at bounding box center [1331, 666] width 120 height 29
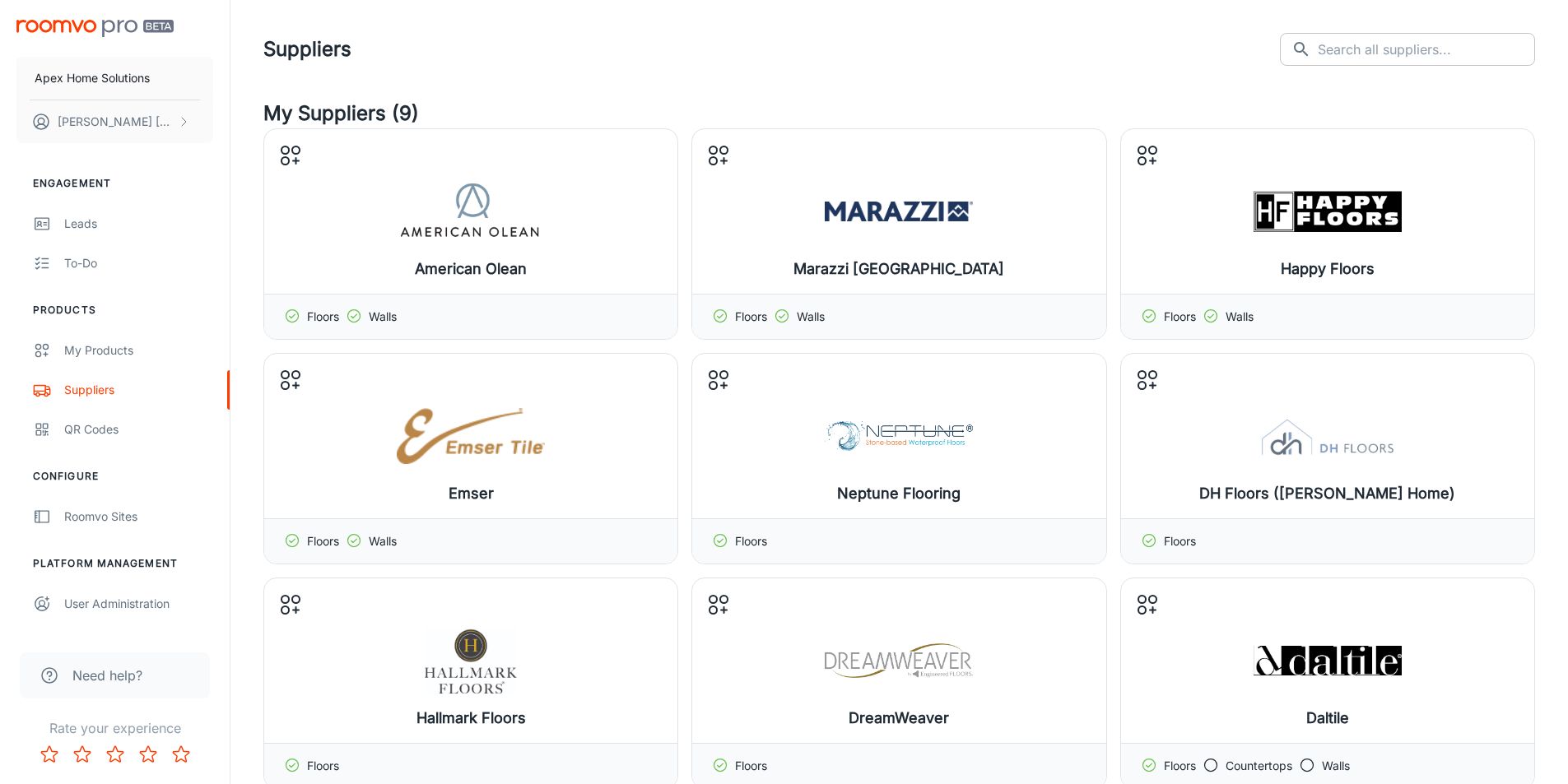
click at [1413, 52] on input "text" at bounding box center [1426, 49] width 218 height 33
type input "flooring"
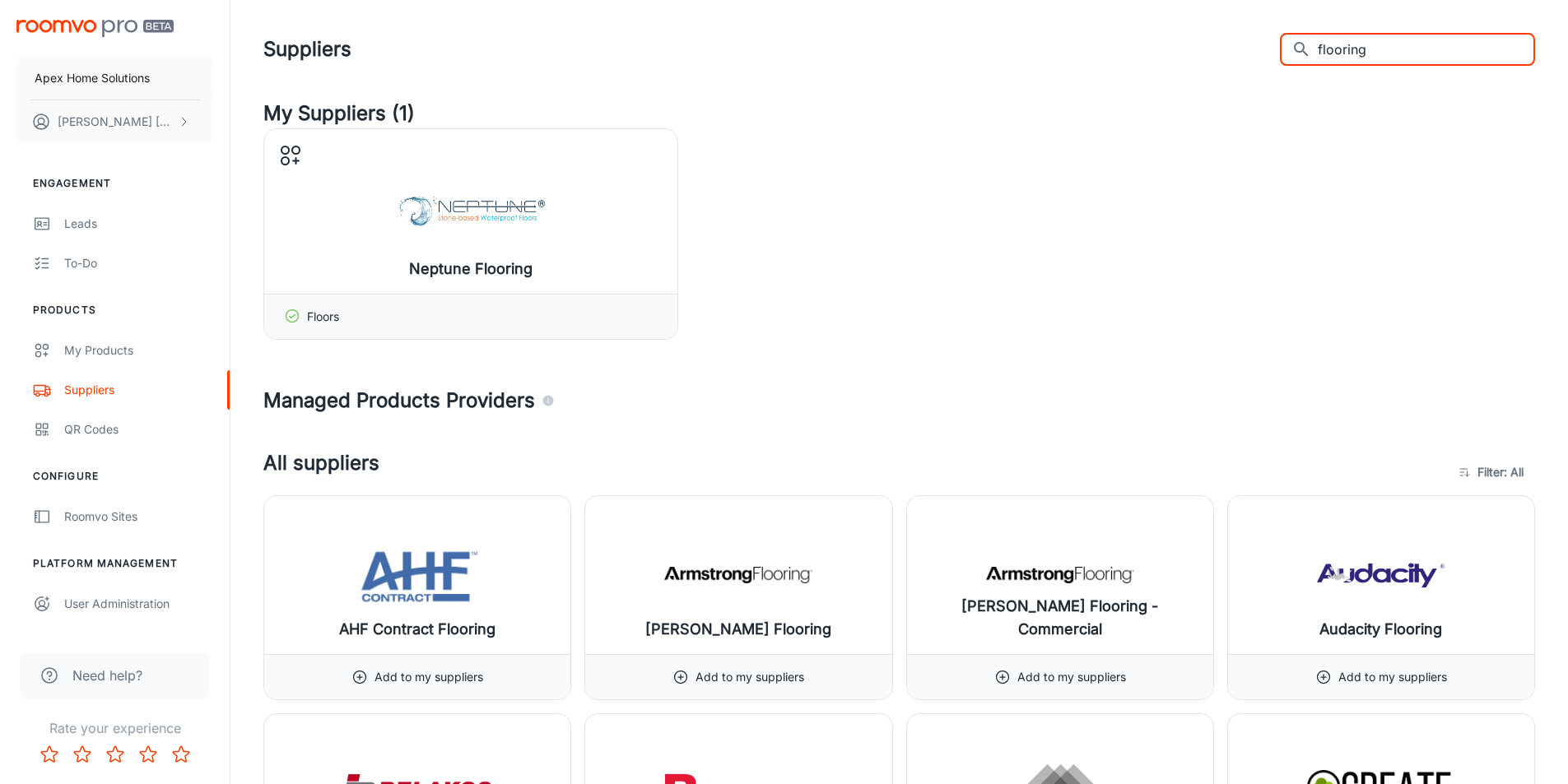
drag, startPoint x: 1422, startPoint y: 58, endPoint x: 1224, endPoint y: 14, distance: 202.8
click at [1224, 14] on header "Suppliers ​ flooring ​" at bounding box center [899, 49] width 1311 height 99
